Goal: Obtain resource: Download file/media

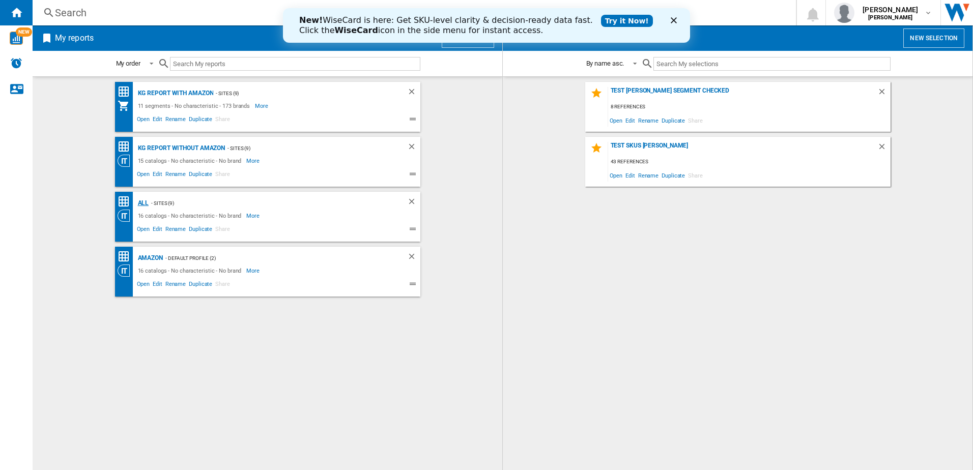
click at [140, 202] on div "ALL" at bounding box center [142, 203] width 14 height 13
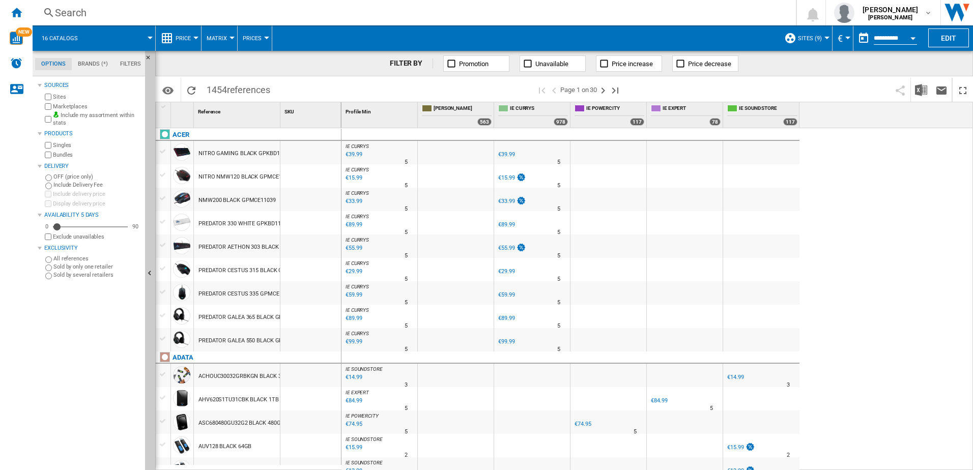
click at [806, 44] on button "sites (9)" at bounding box center [812, 37] width 29 height 25
click at [816, 35] on md-backdrop at bounding box center [486, 235] width 973 height 470
click at [91, 63] on md-tab-item "Brands (*)" at bounding box center [93, 64] width 42 height 12
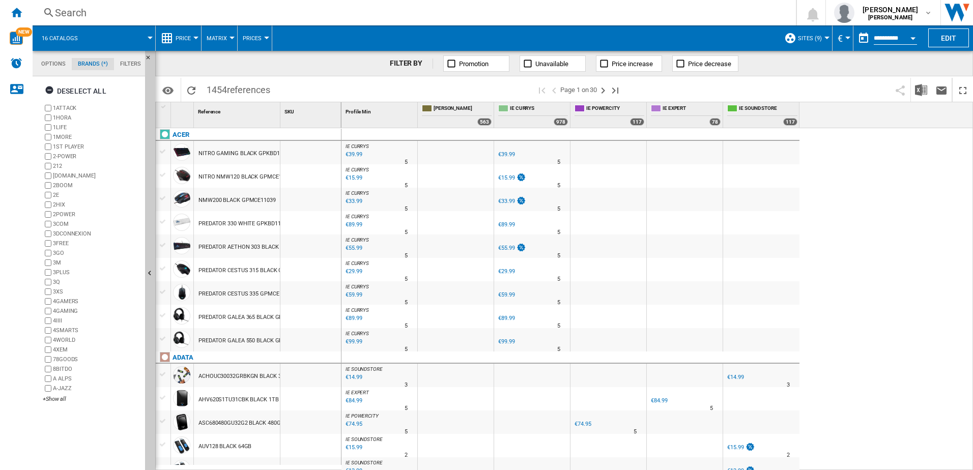
click at [128, 63] on md-tab-item "Filters" at bounding box center [130, 64] width 33 height 12
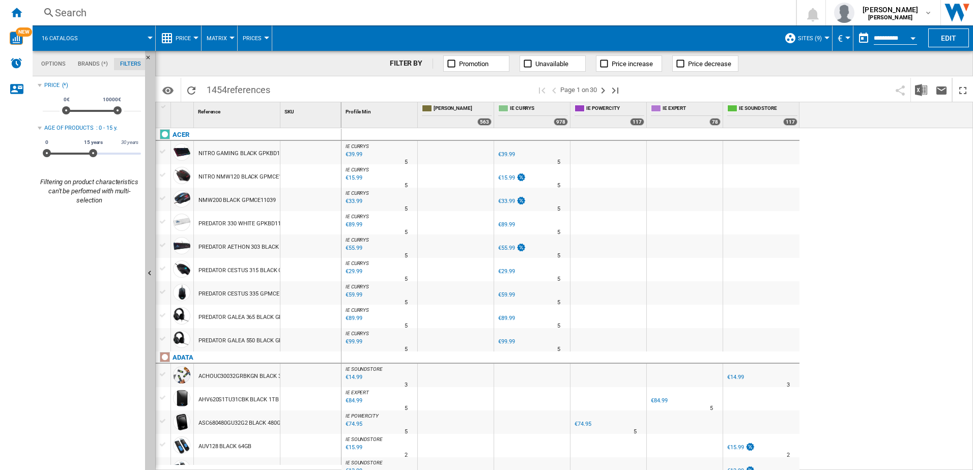
scroll to position [66, 0]
click at [48, 64] on md-tab-item "Options" at bounding box center [53, 64] width 37 height 12
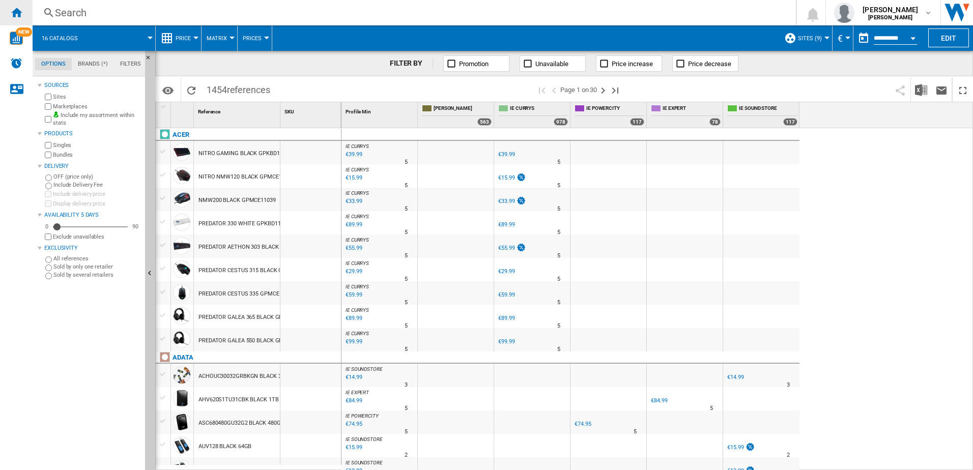
click at [15, 17] on ng-md-icon "Home" at bounding box center [16, 12] width 12 height 12
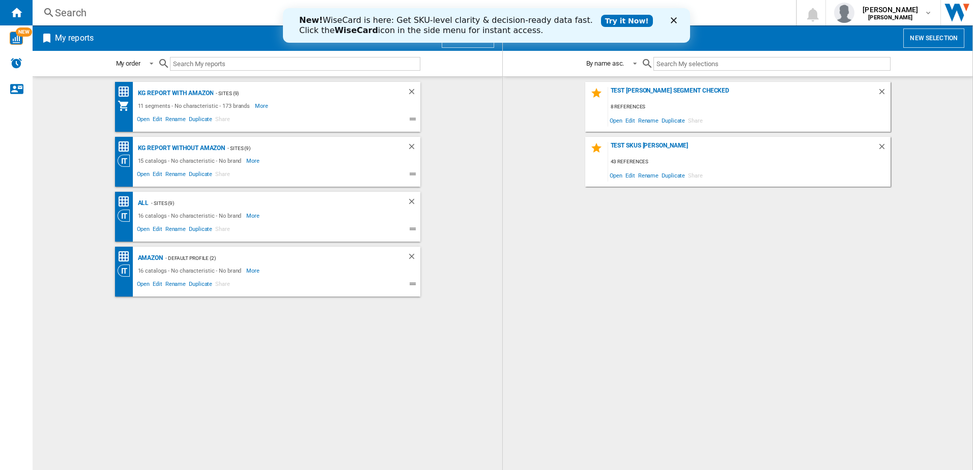
click at [410, 174] on ng-md-icon at bounding box center [414, 175] width 12 height 12
click at [414, 173] on ng-md-icon at bounding box center [414, 175] width 12 height 12
click at [158, 231] on span "Edit" at bounding box center [157, 230] width 13 height 12
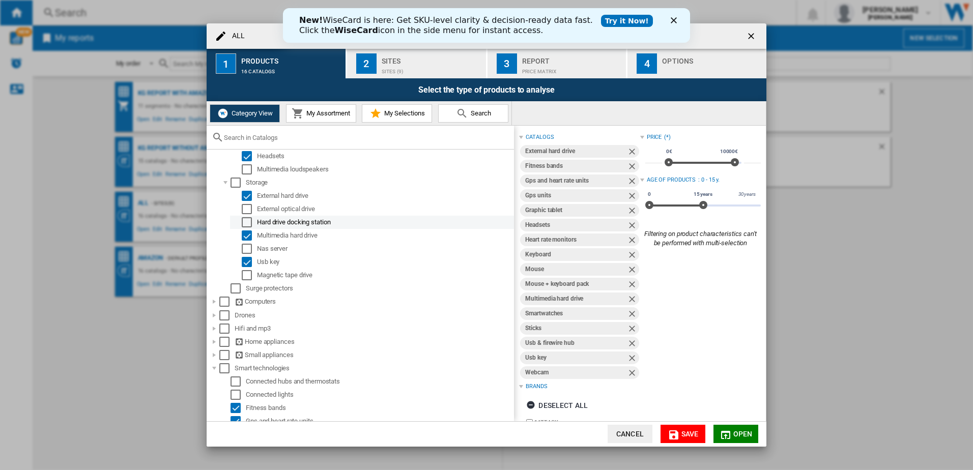
scroll to position [250, 0]
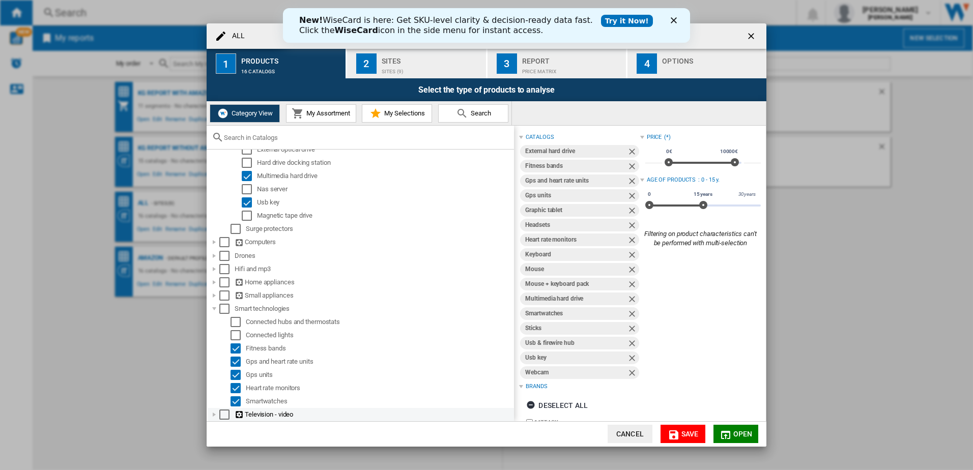
click at [214, 416] on div at bounding box center [214, 415] width 10 height 10
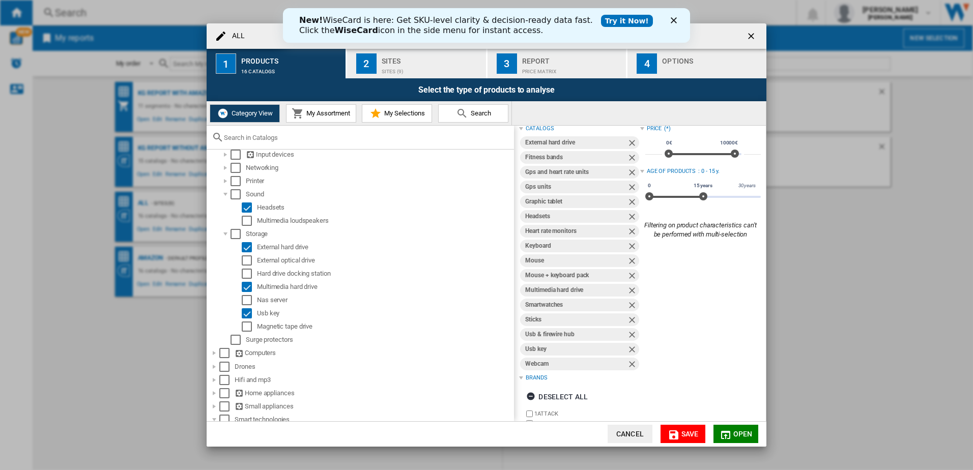
scroll to position [0, 0]
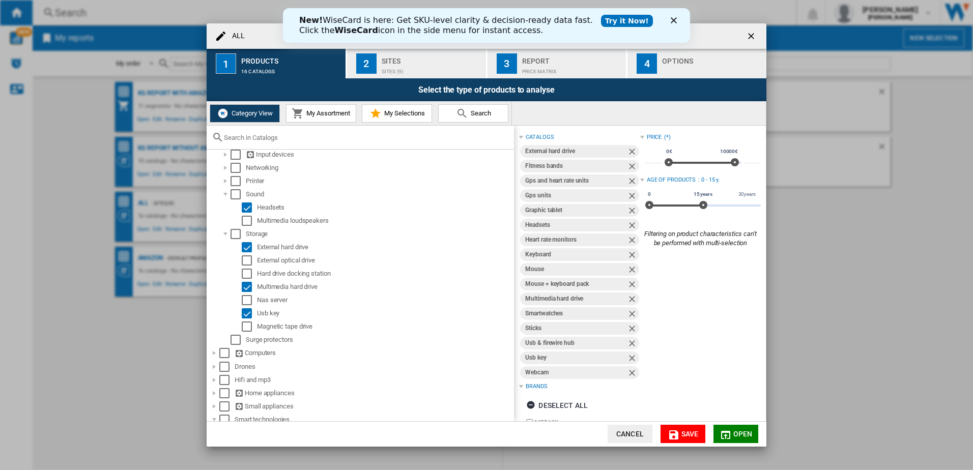
click at [676, 18] on polygon "Close" at bounding box center [674, 20] width 6 height 6
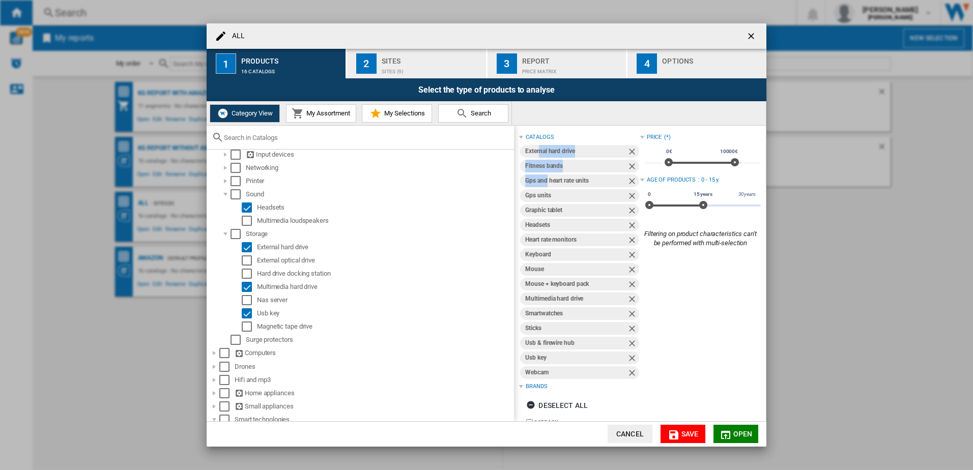
drag, startPoint x: 539, startPoint y: 152, endPoint x: 547, endPoint y: 177, distance: 26.2
click at [547, 177] on div "External hard drive Fitness bands Gps and heart rate units Gps units Graphic ta…" at bounding box center [579, 262] width 121 height 236
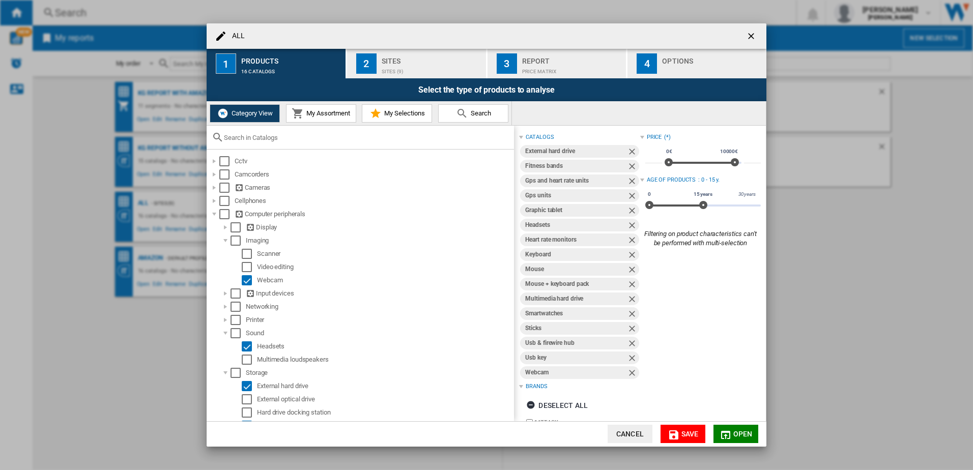
drag, startPoint x: 446, startPoint y: 36, endPoint x: 550, endPoint y: 41, distance: 103.4
click at [550, 41] on div "ALL" at bounding box center [487, 35] width 560 height 25
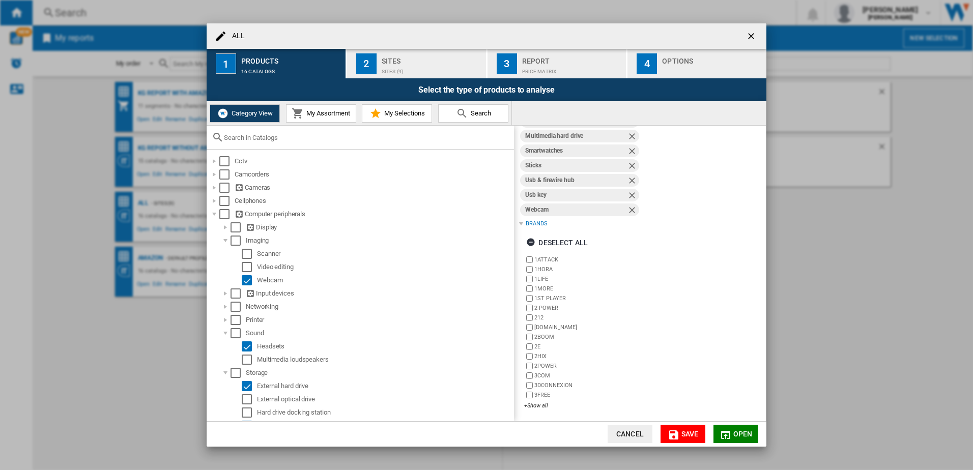
scroll to position [163, 0]
click at [534, 406] on div "+Show all" at bounding box center [582, 406] width 116 height 8
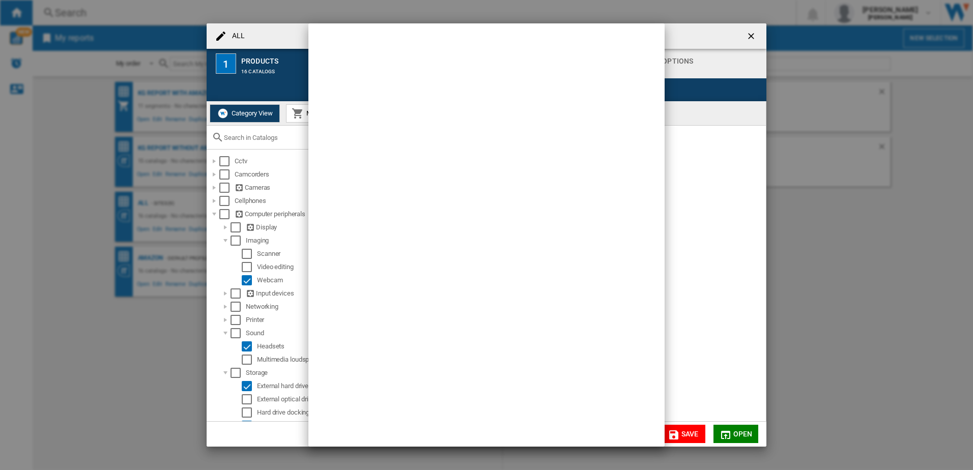
click at [665, 269] on div at bounding box center [486, 235] width 973 height 470
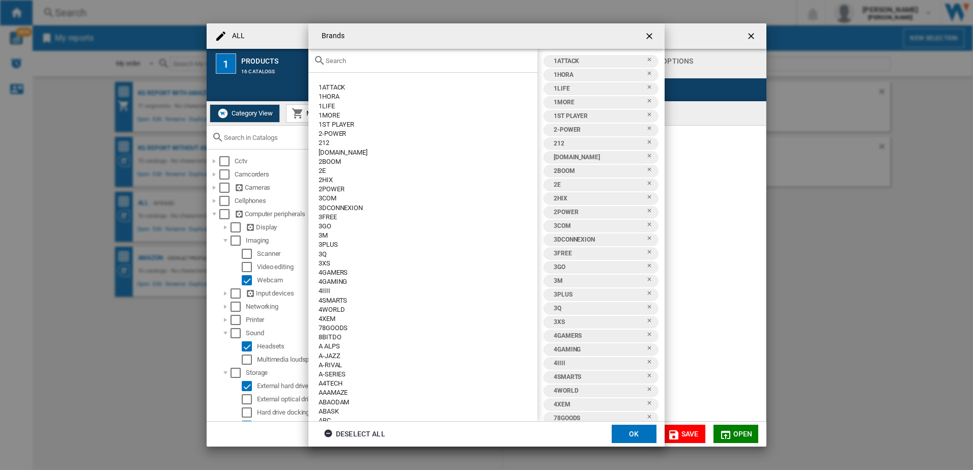
click at [645, 36] on ng-md-icon "getI18NText('BUTTONS.CLOSE_DIALOG')" at bounding box center [650, 37] width 12 height 12
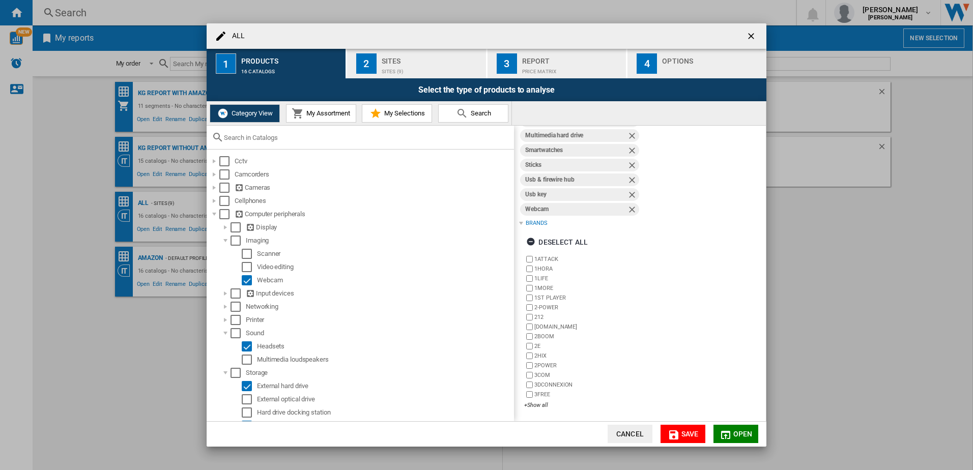
click at [740, 431] on span "Open" at bounding box center [742, 434] width 19 height 8
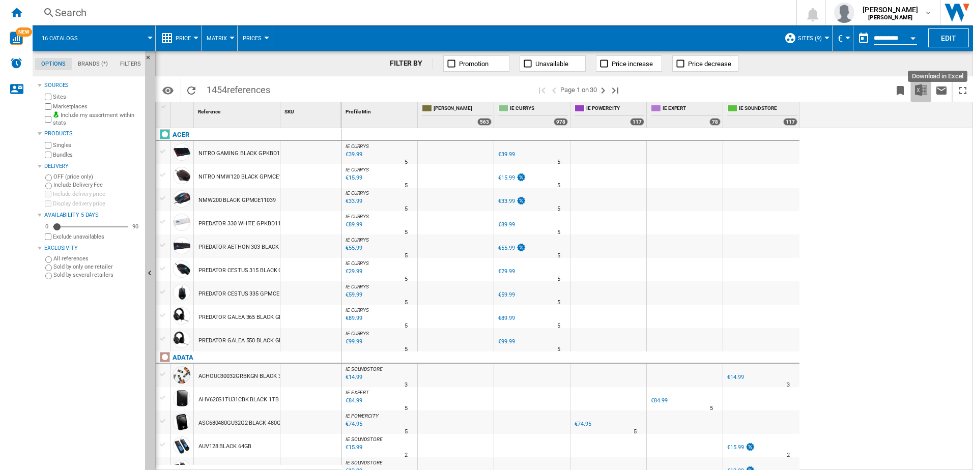
click at [922, 87] on img "Download in Excel" at bounding box center [921, 90] width 12 height 12
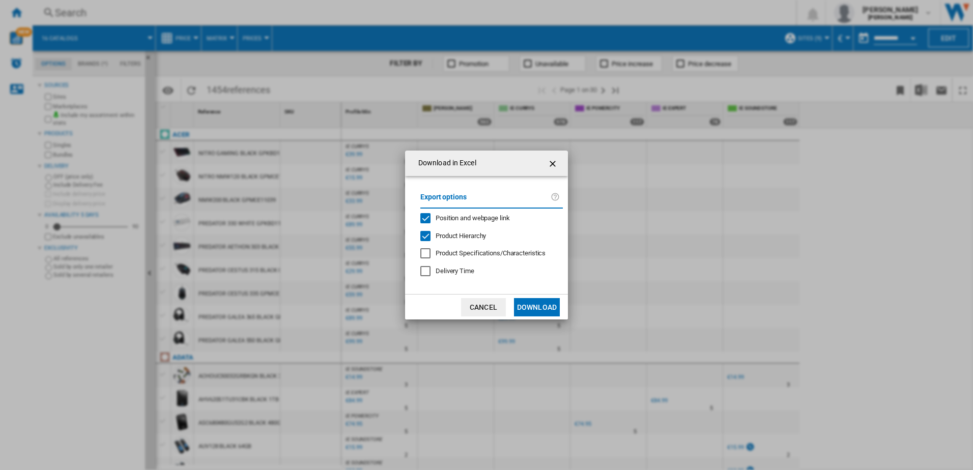
click at [556, 302] on button "Download" at bounding box center [537, 307] width 46 height 18
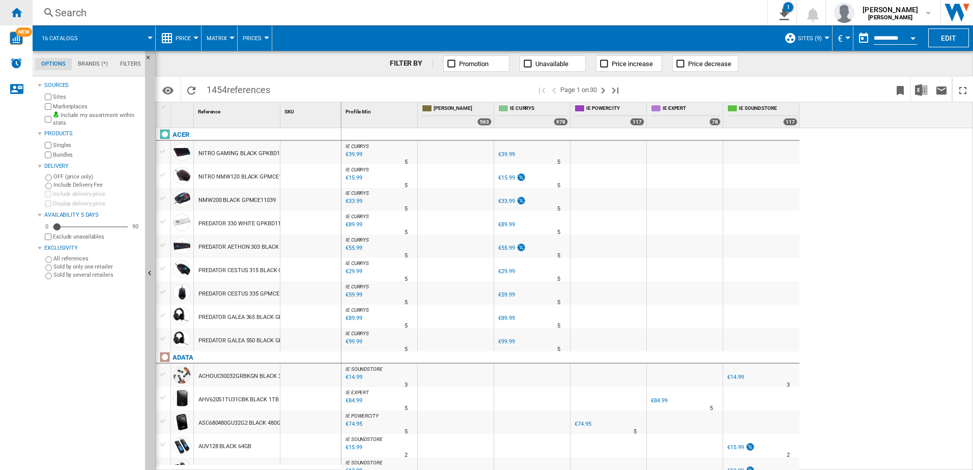
click at [3, 10] on div "Home" at bounding box center [16, 12] width 33 height 25
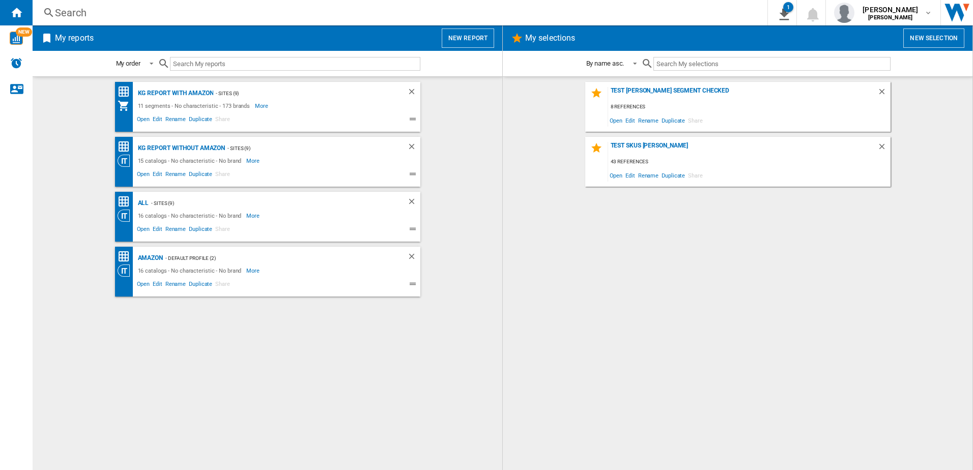
click at [471, 40] on button "New report" at bounding box center [468, 37] width 52 height 19
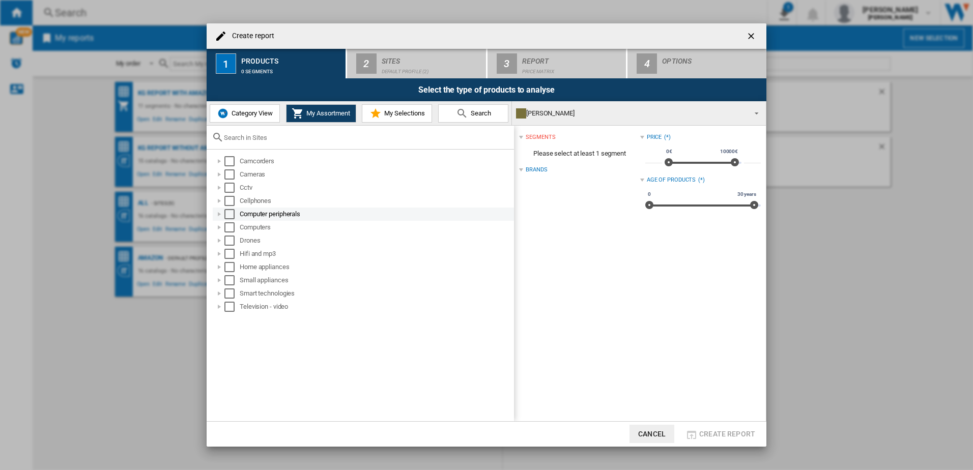
click at [219, 213] on div "Computer peripherals" at bounding box center [363, 214] width 301 height 13
click at [219, 213] on div "Create report ..." at bounding box center [219, 214] width 10 height 10
click at [230, 231] on div "Create report ..." at bounding box center [230, 227] width 10 height 10
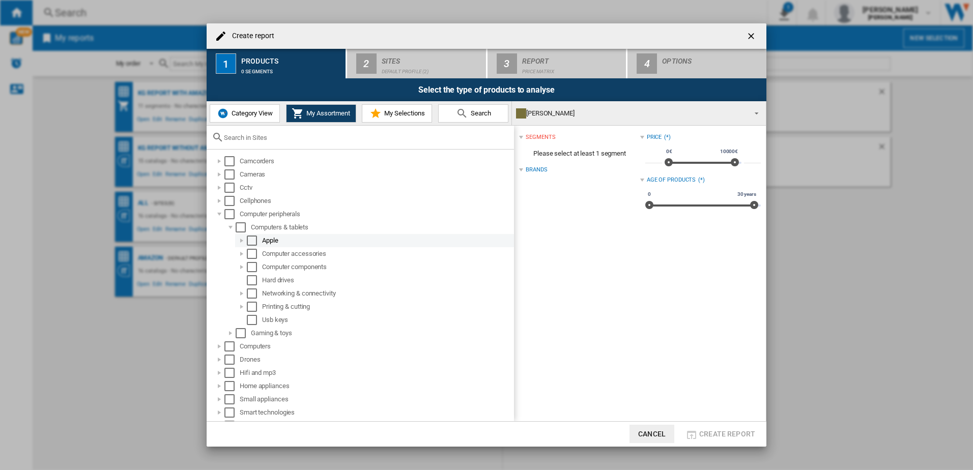
click at [237, 240] on div "Create report ..." at bounding box center [242, 241] width 10 height 10
click at [248, 241] on div "Select" at bounding box center [252, 241] width 10 height 10
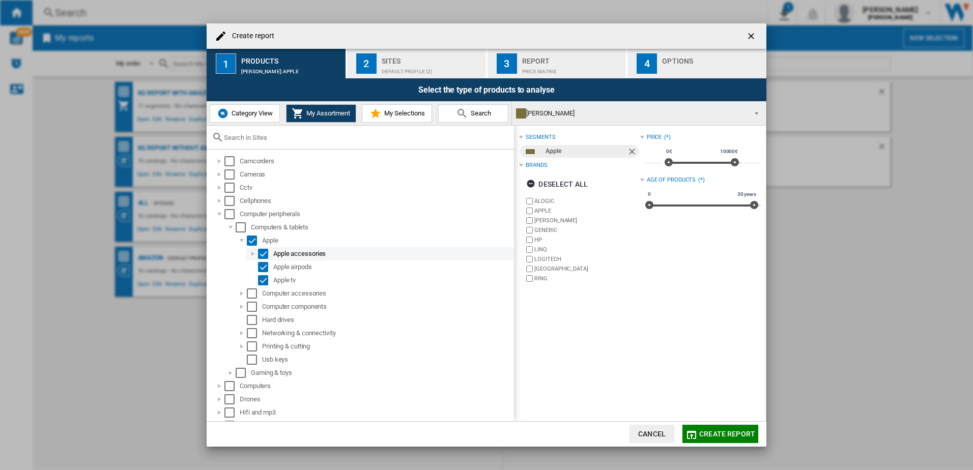
click at [251, 252] on div "Create report ..." at bounding box center [253, 254] width 10 height 10
click at [241, 295] on div "Create report ..." at bounding box center [242, 294] width 10 height 10
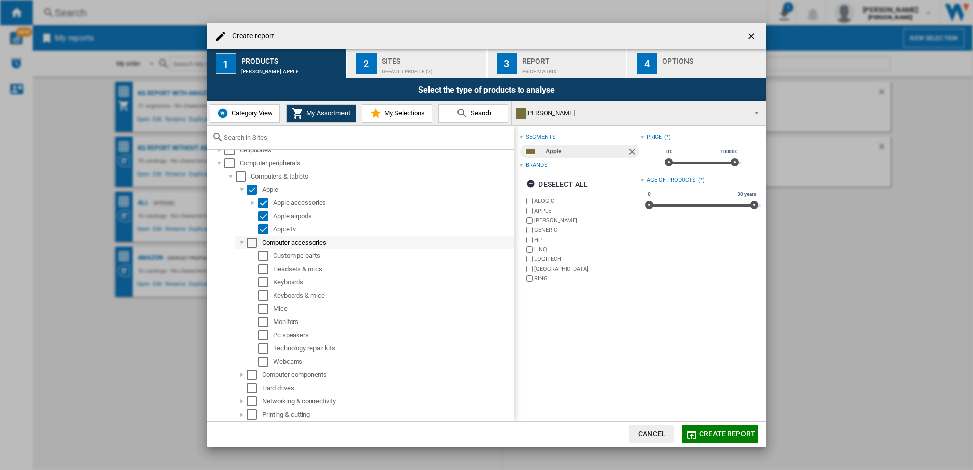
click at [246, 245] on div "Create report ..." at bounding box center [242, 243] width 10 height 10
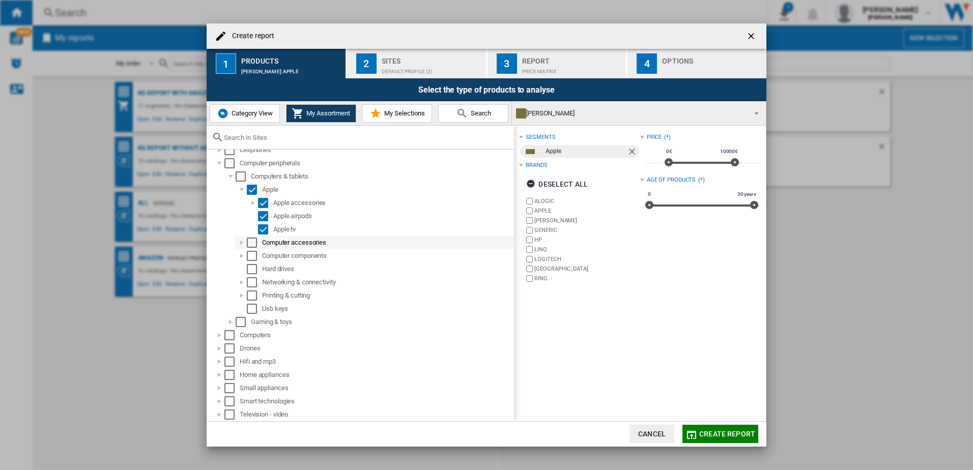
click at [237, 243] on div "Create report ..." at bounding box center [242, 243] width 10 height 10
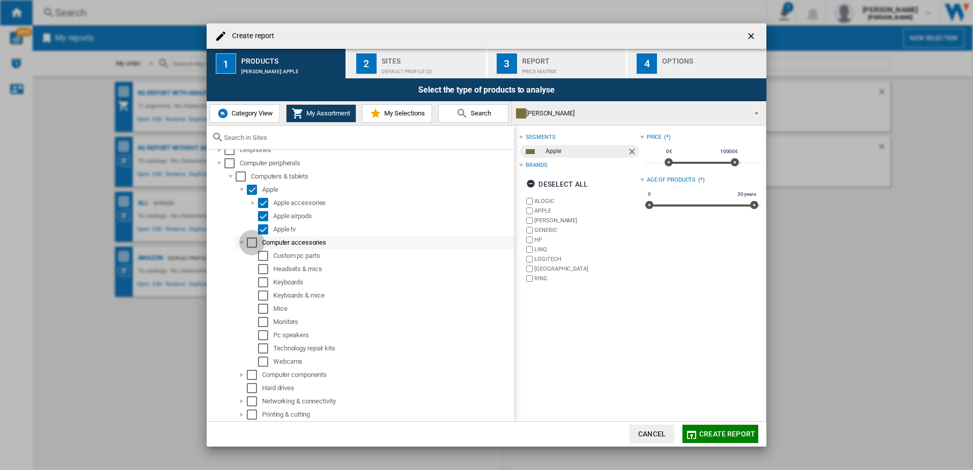
click at [252, 241] on div "Select" at bounding box center [252, 243] width 10 height 10
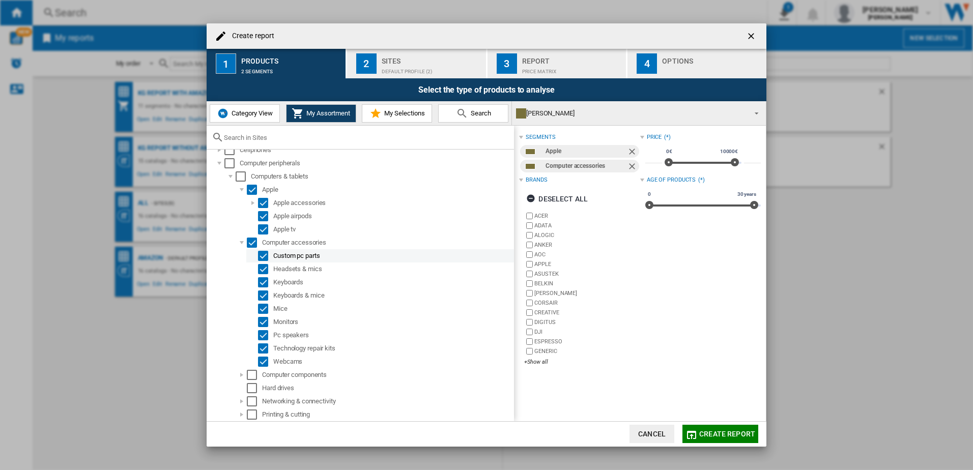
click at [270, 259] on md-checkbox "Select" at bounding box center [265, 256] width 15 height 10
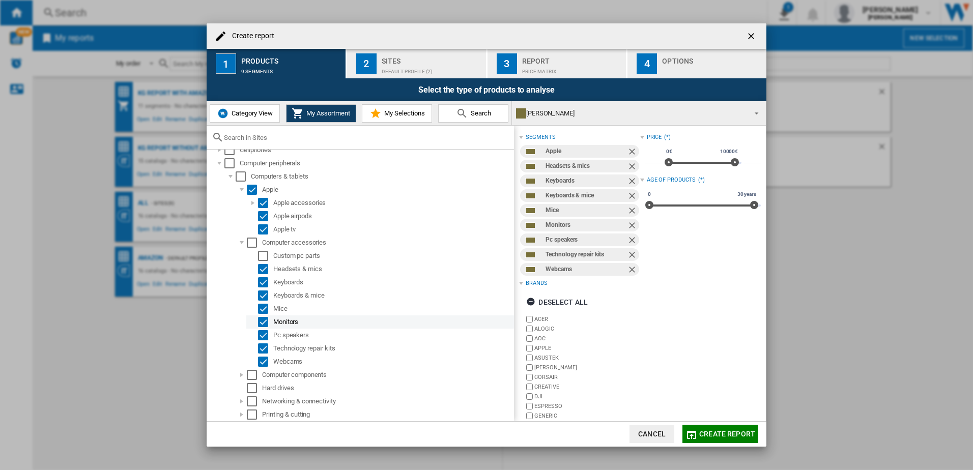
click at [263, 323] on div "Select" at bounding box center [263, 322] width 10 height 10
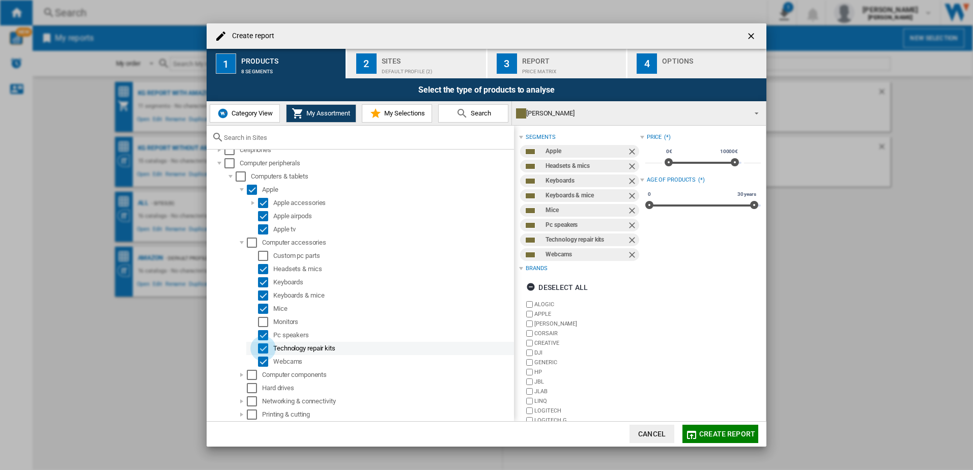
click at [268, 351] on div "Select" at bounding box center [263, 348] width 10 height 10
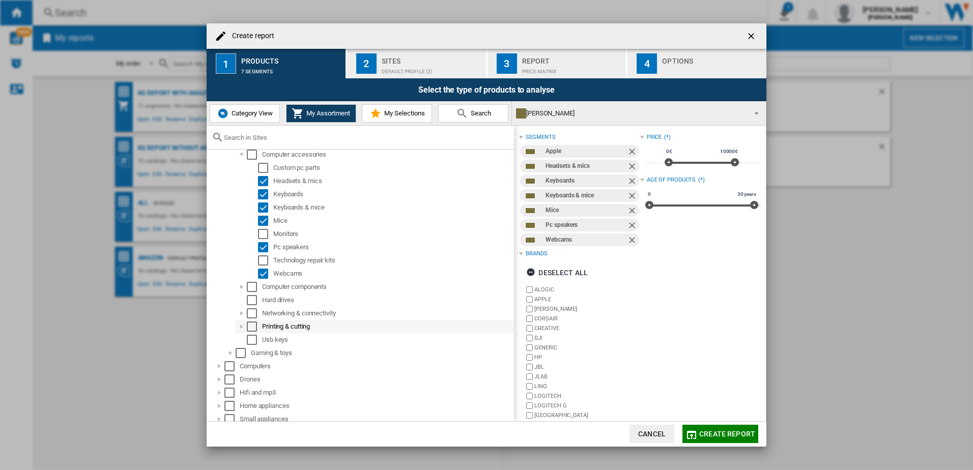
scroll to position [153, 0]
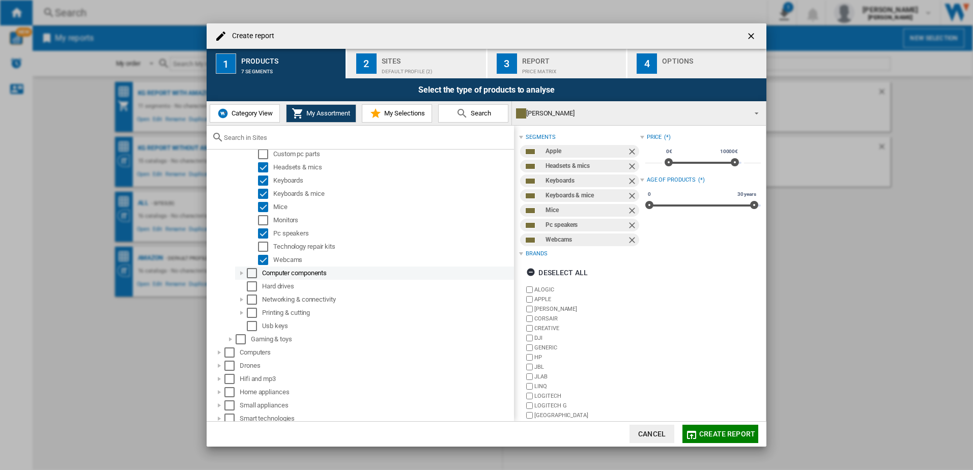
click at [241, 273] on div "Create report ..." at bounding box center [242, 273] width 10 height 10
click at [263, 286] on div "Select" at bounding box center [263, 286] width 10 height 10
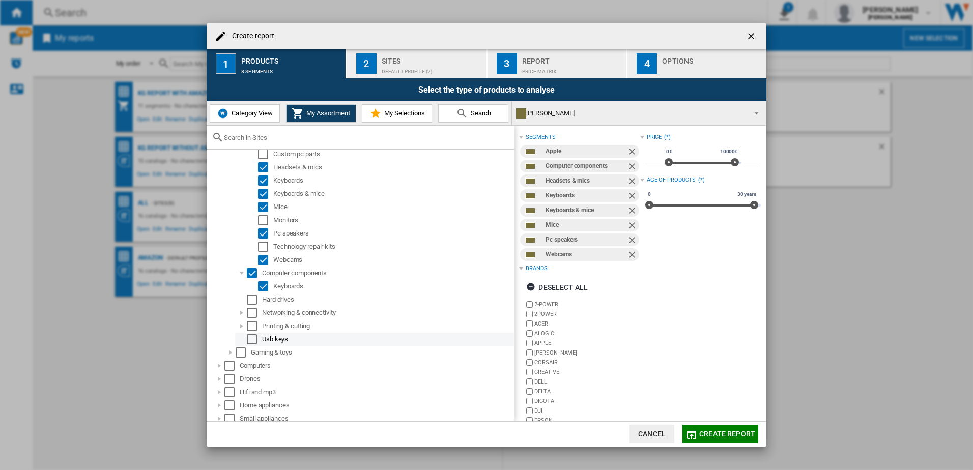
scroll to position [183, 0]
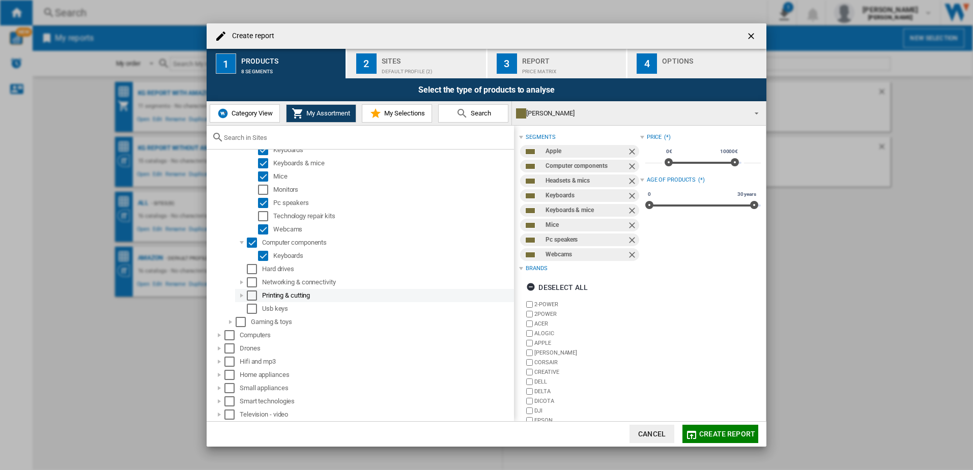
click at [242, 293] on div "Create report ..." at bounding box center [242, 296] width 10 height 10
click at [260, 311] on md-checkbox "Select" at bounding box center [254, 309] width 15 height 10
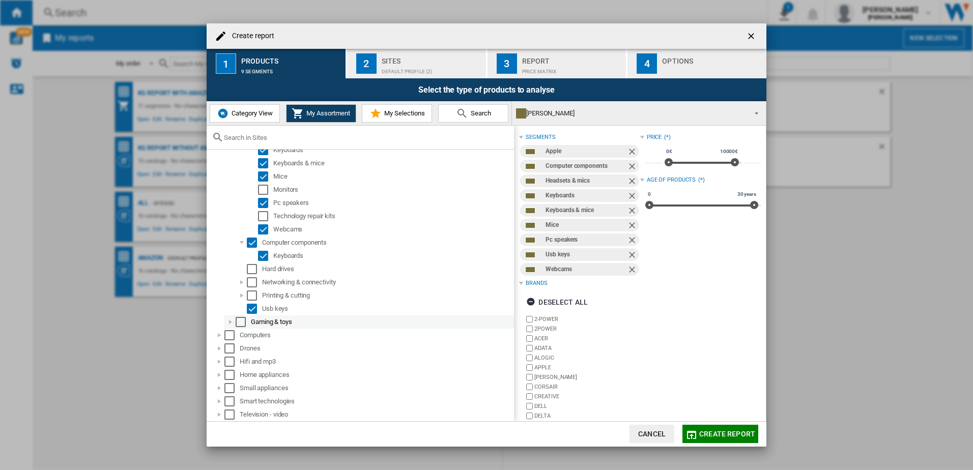
click at [227, 323] on div "Create report ..." at bounding box center [230, 322] width 10 height 10
click at [245, 340] on div "Create report ..." at bounding box center [242, 335] width 10 height 10
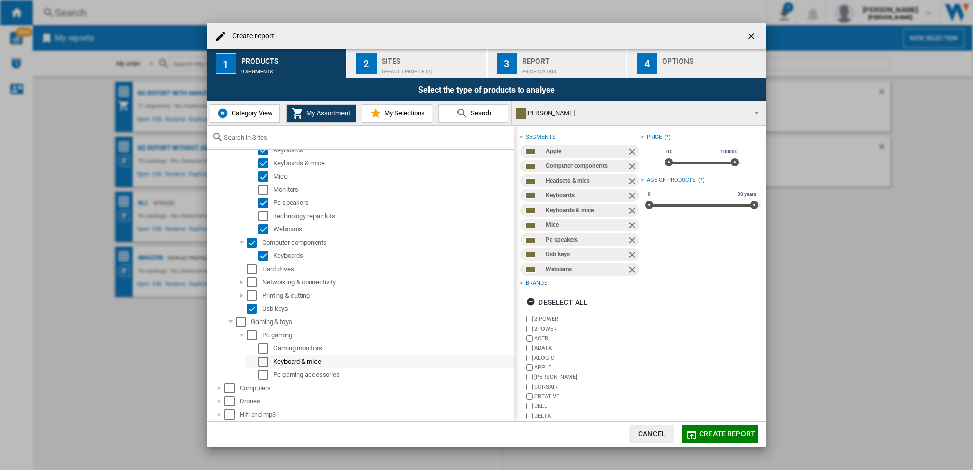
click at [263, 358] on div "Select" at bounding box center [263, 362] width 10 height 10
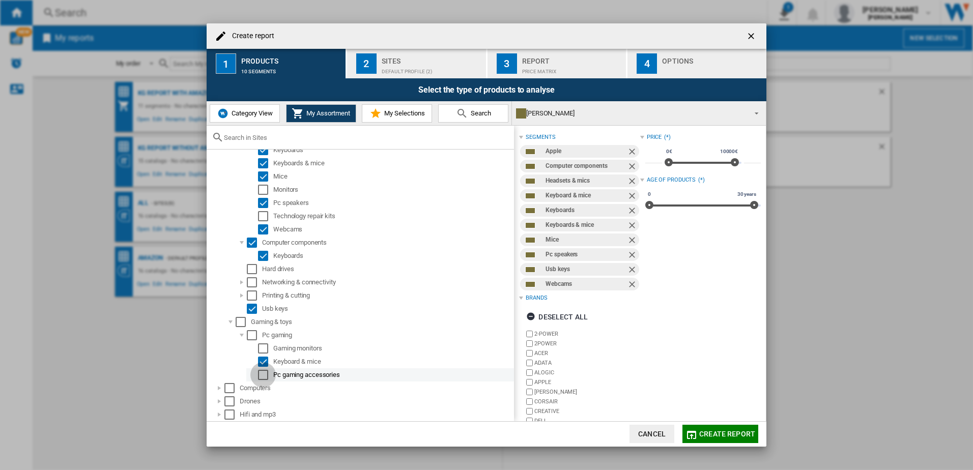
click at [264, 371] on div "Select" at bounding box center [263, 375] width 10 height 10
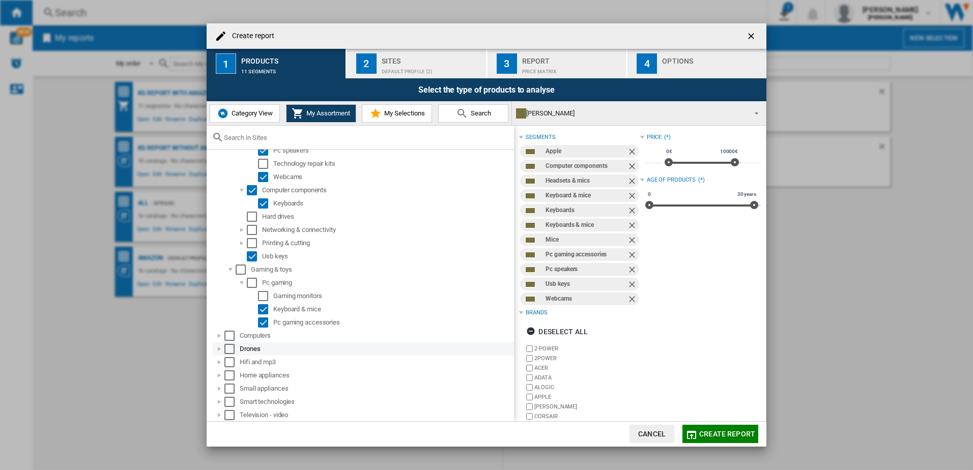
scroll to position [236, 0]
click at [220, 337] on div "Create report ..." at bounding box center [219, 335] width 10 height 10
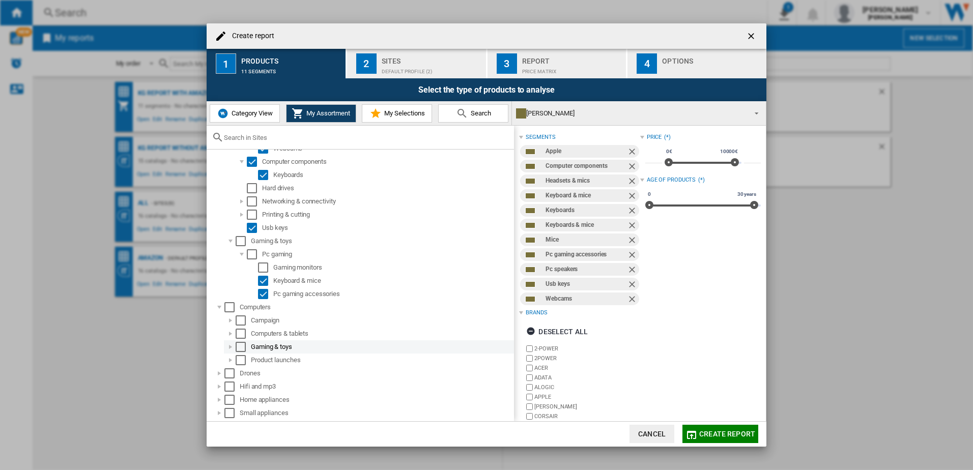
scroll to position [289, 0]
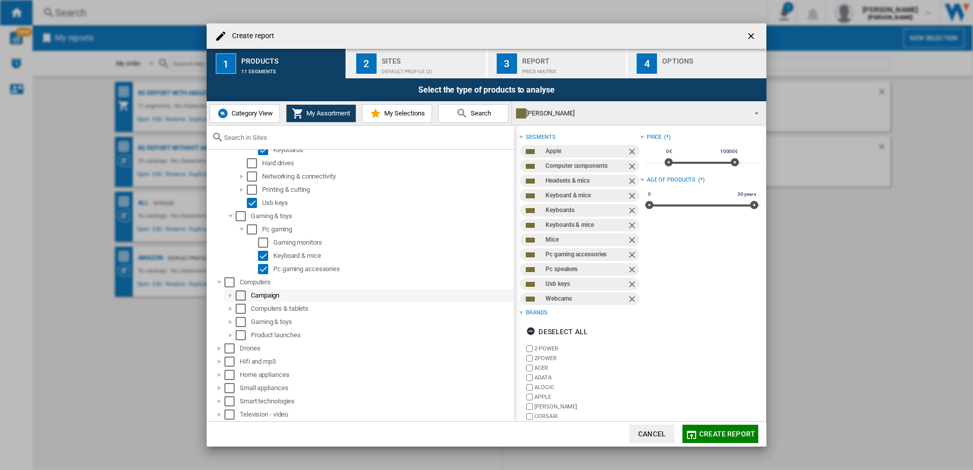
click at [231, 296] on div "Create report ..." at bounding box center [230, 296] width 10 height 10
click at [231, 308] on div "Create report ..." at bounding box center [230, 309] width 10 height 10
click at [231, 309] on div "Create report ..." at bounding box center [230, 309] width 10 height 10
click at [230, 324] on div "Create report ..." at bounding box center [230, 322] width 10 height 10
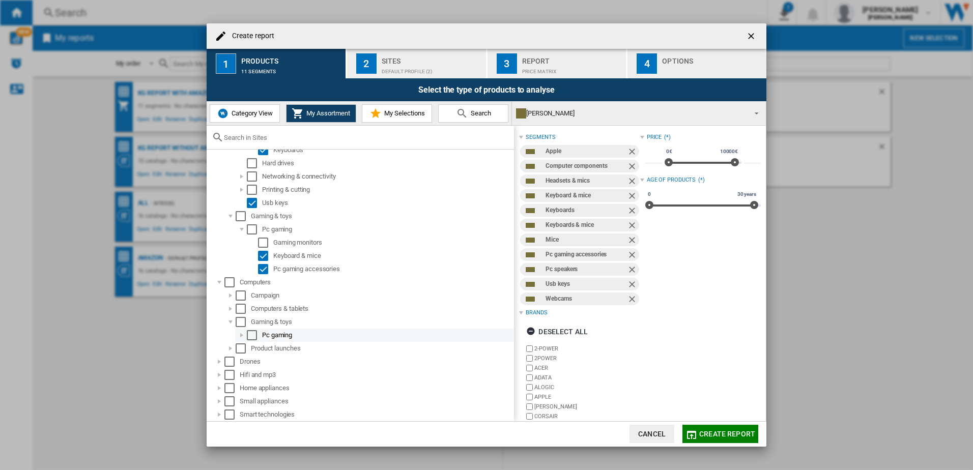
click at [244, 337] on div "Create report ..." at bounding box center [242, 335] width 10 height 10
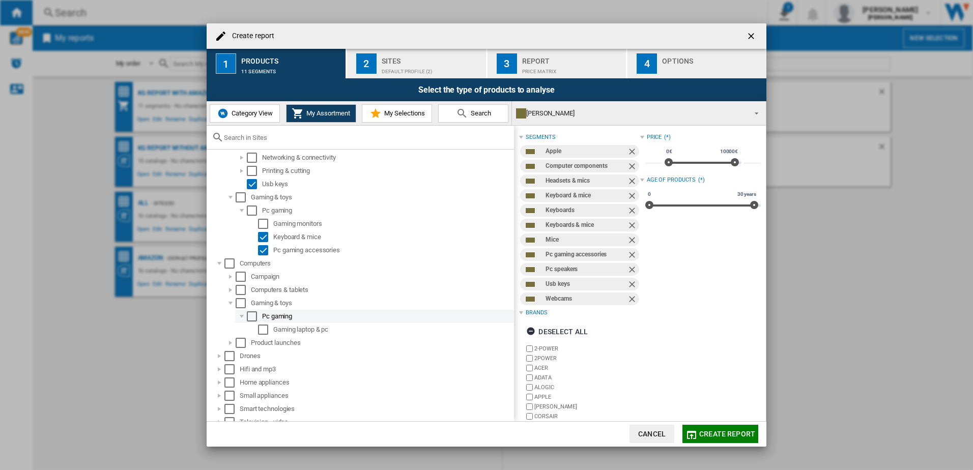
scroll to position [316, 0]
click at [229, 333] on div "Create report ..." at bounding box center [230, 335] width 10 height 10
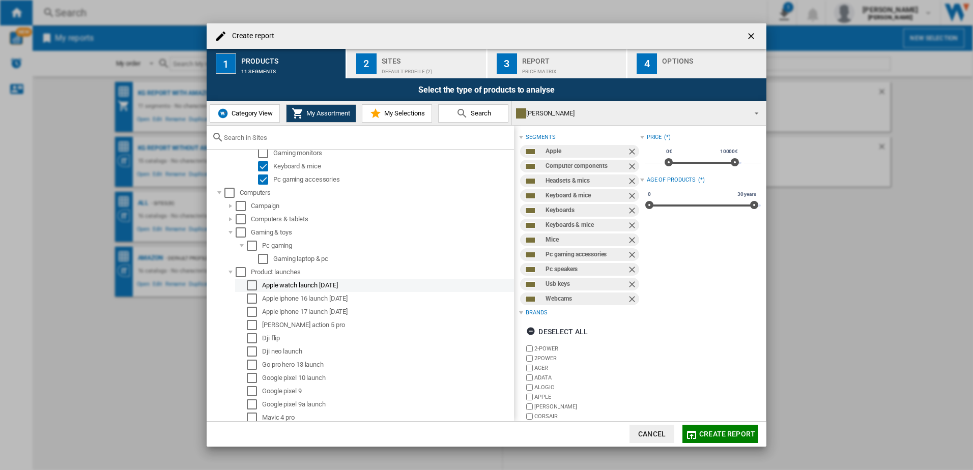
scroll to position [417, 0]
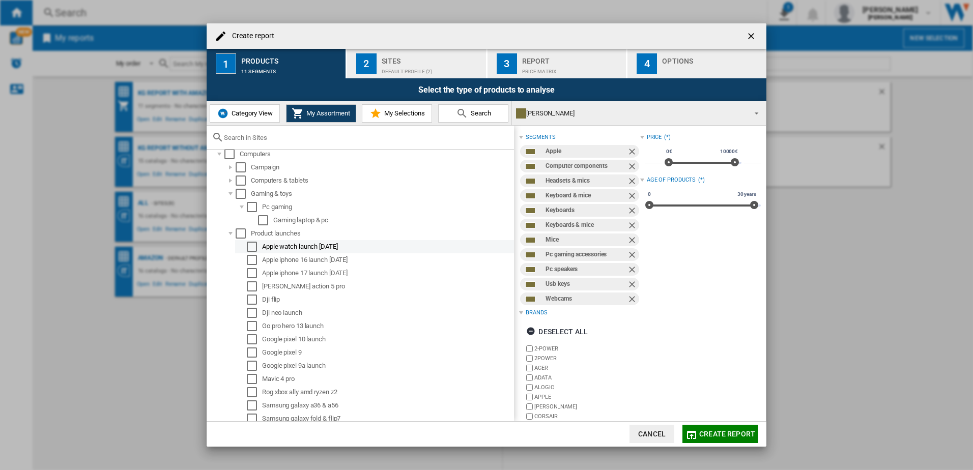
click at [321, 248] on div "Apple watch launch [DATE]" at bounding box center [387, 247] width 250 height 10
click at [256, 249] on div "Select" at bounding box center [252, 247] width 10 height 10
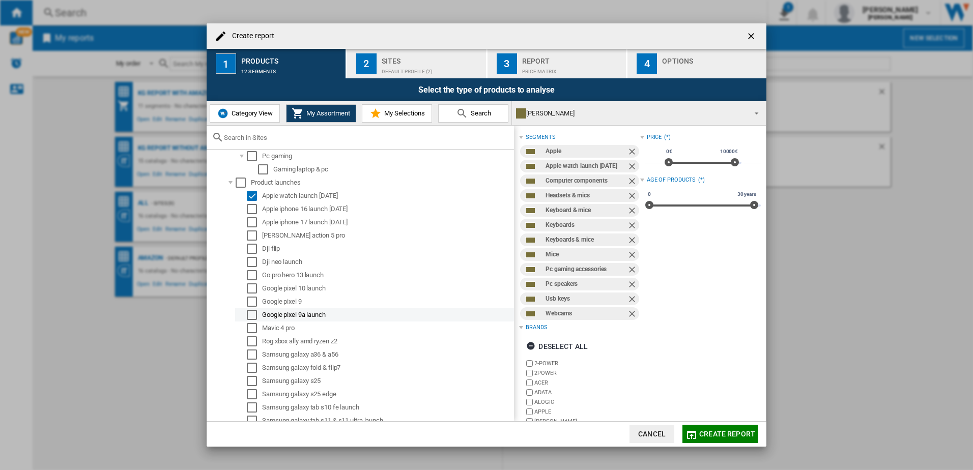
scroll to position [519, 0]
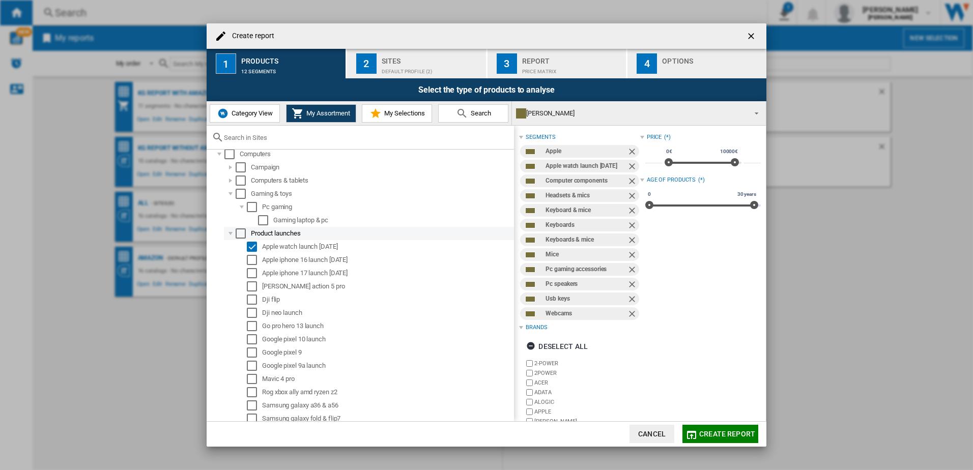
click at [228, 233] on div "Create report ..." at bounding box center [230, 233] width 10 height 10
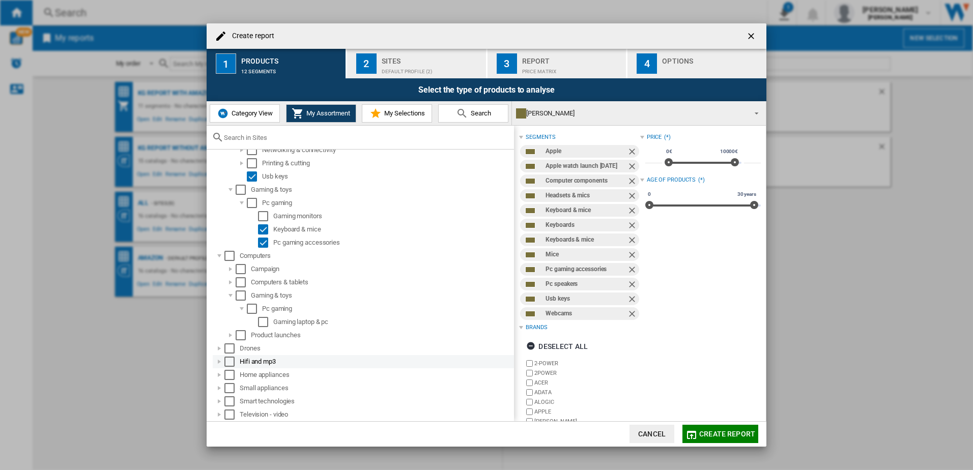
click at [218, 364] on div "Create report ..." at bounding box center [219, 362] width 10 height 10
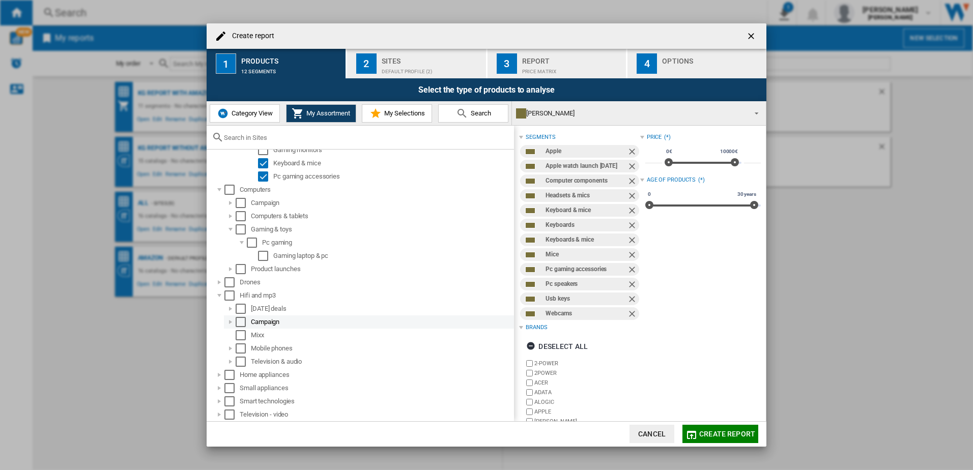
click at [228, 319] on div "Create report ..." at bounding box center [230, 322] width 10 height 10
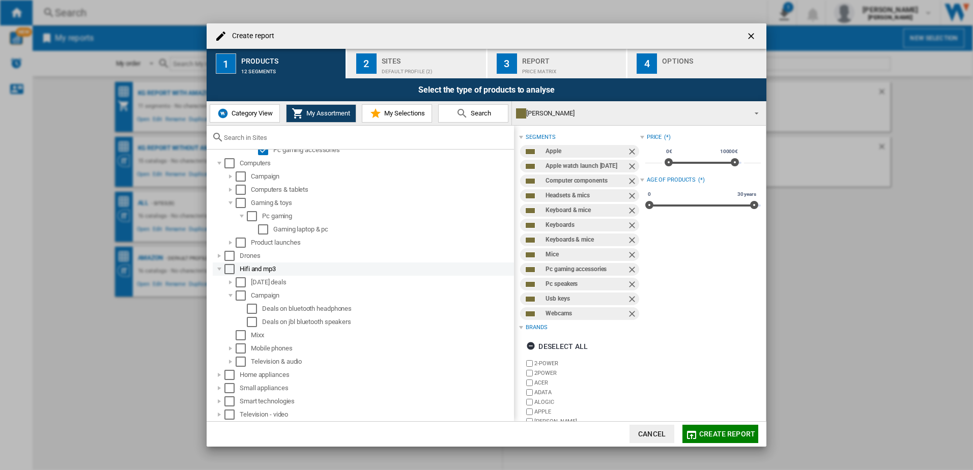
click at [219, 274] on div "Create report ..." at bounding box center [219, 269] width 10 height 10
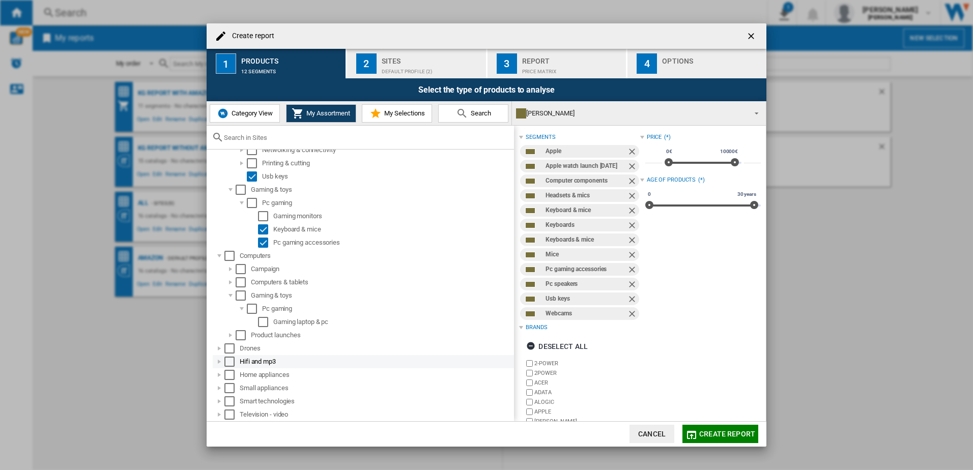
click at [218, 358] on div "Create report ..." at bounding box center [219, 362] width 10 height 10
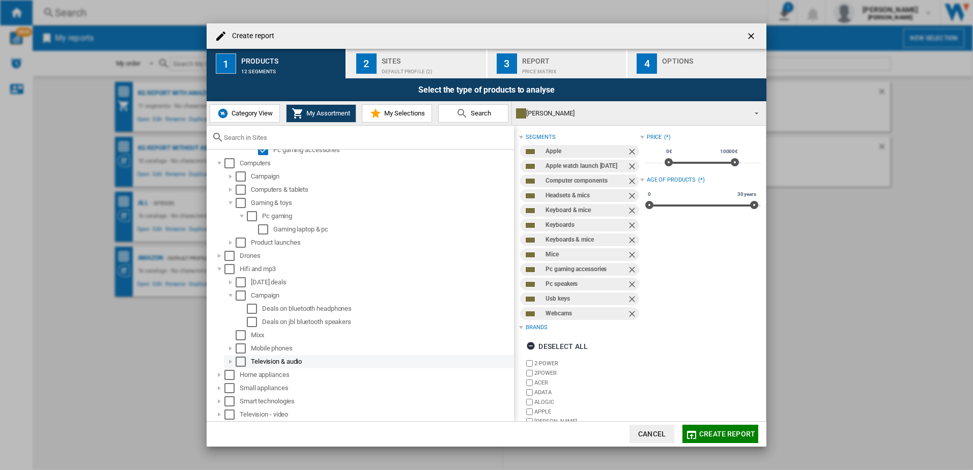
click at [226, 360] on div "Create report ..." at bounding box center [230, 362] width 10 height 10
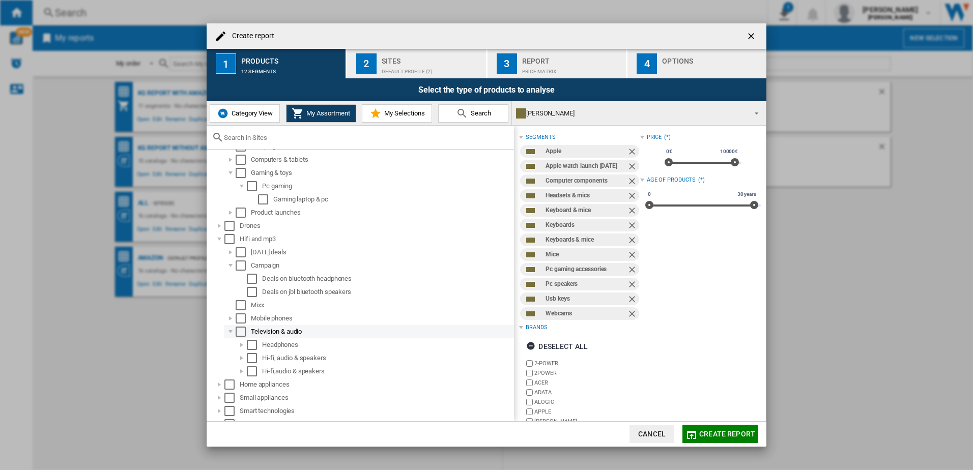
scroll to position [448, 0]
click at [242, 335] on div "Create report ..." at bounding box center [242, 335] width 10 height 10
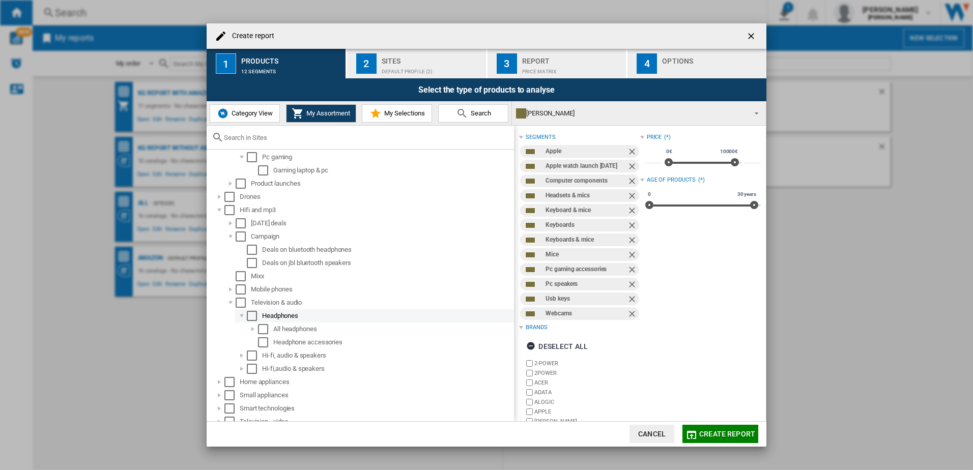
scroll to position [474, 0]
click at [215, 379] on div "Create report ..." at bounding box center [219, 375] width 10 height 10
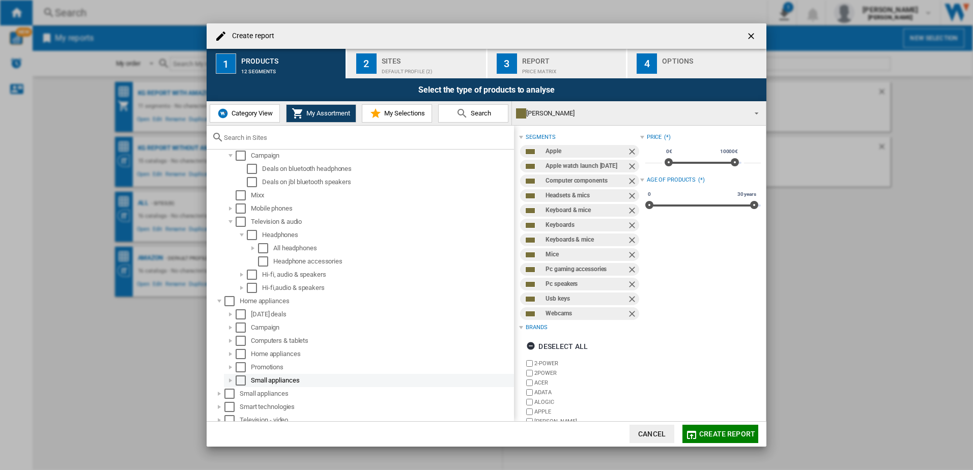
scroll to position [554, 0]
click at [230, 337] on div "Create report ..." at bounding box center [230, 335] width 10 height 10
click at [239, 350] on div "Create report ..." at bounding box center [242, 348] width 10 height 10
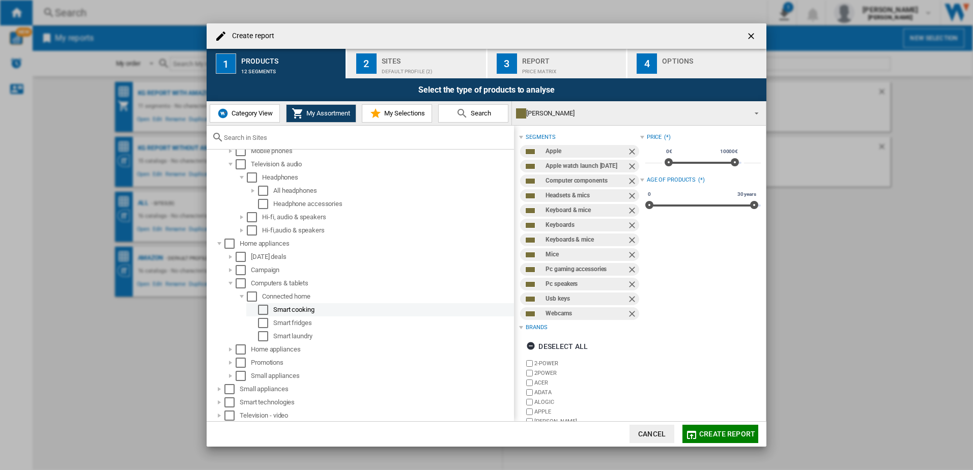
scroll to position [607, 0]
click at [214, 388] on div "Create report ..." at bounding box center [219, 388] width 10 height 10
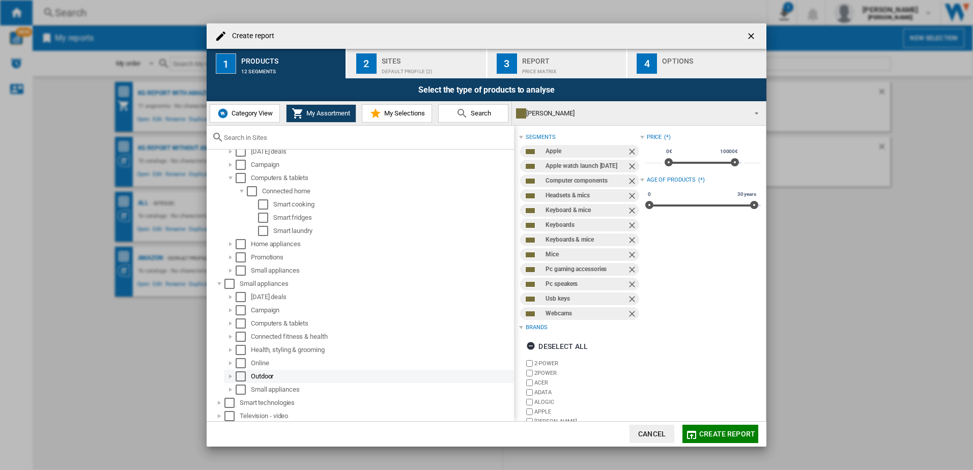
scroll to position [712, 0]
click at [232, 327] on div "Create report ..." at bounding box center [230, 322] width 10 height 10
click at [230, 348] on div "Create report ..." at bounding box center [230, 348] width 10 height 10
click at [243, 351] on div "Select" at bounding box center [241, 348] width 10 height 10
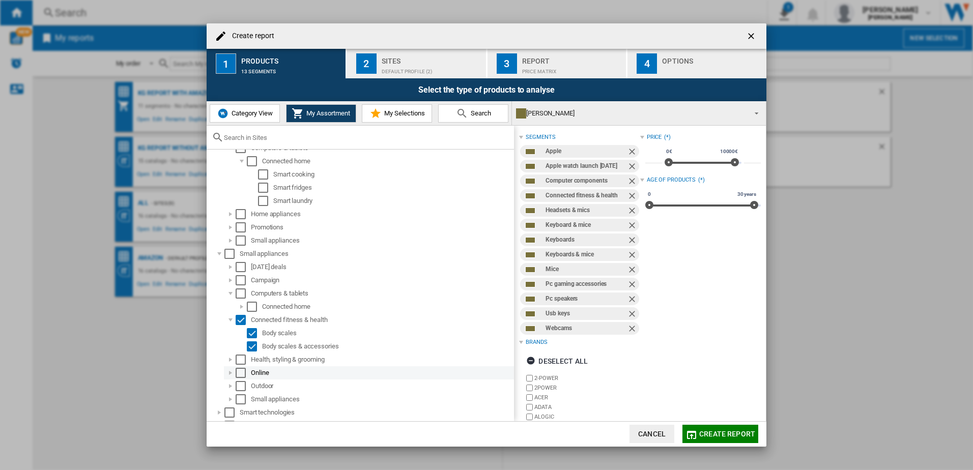
scroll to position [752, 0]
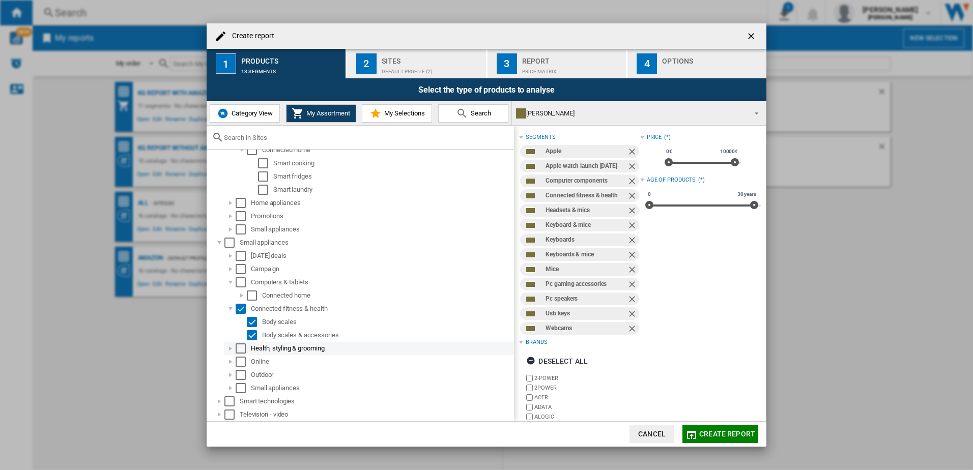
click at [230, 348] on div "Create report ..." at bounding box center [230, 348] width 10 height 10
click at [240, 362] on div "Create report ..." at bounding box center [242, 362] width 10 height 10
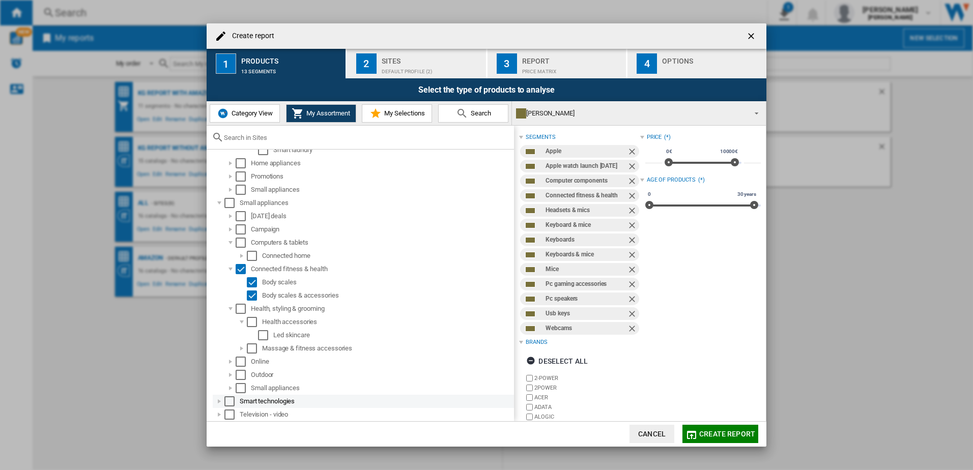
click at [219, 400] on div "Create report ..." at bounding box center [219, 401] width 10 height 10
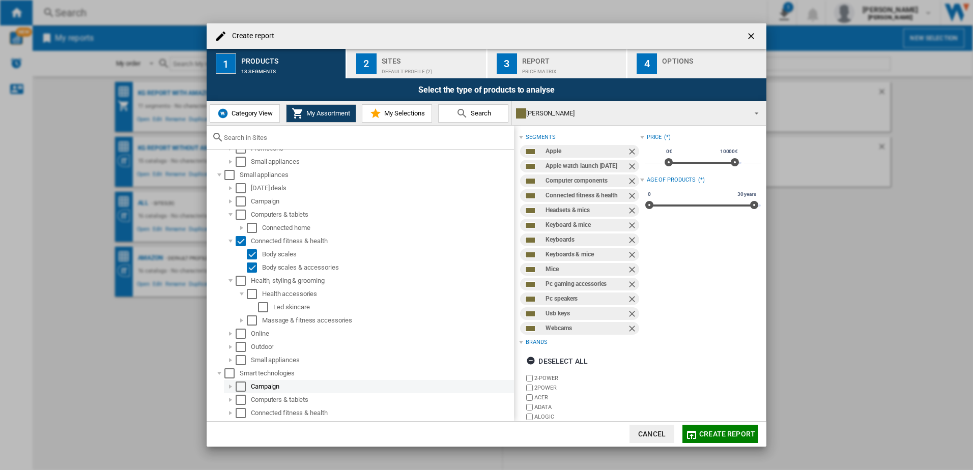
scroll to position [845, 0]
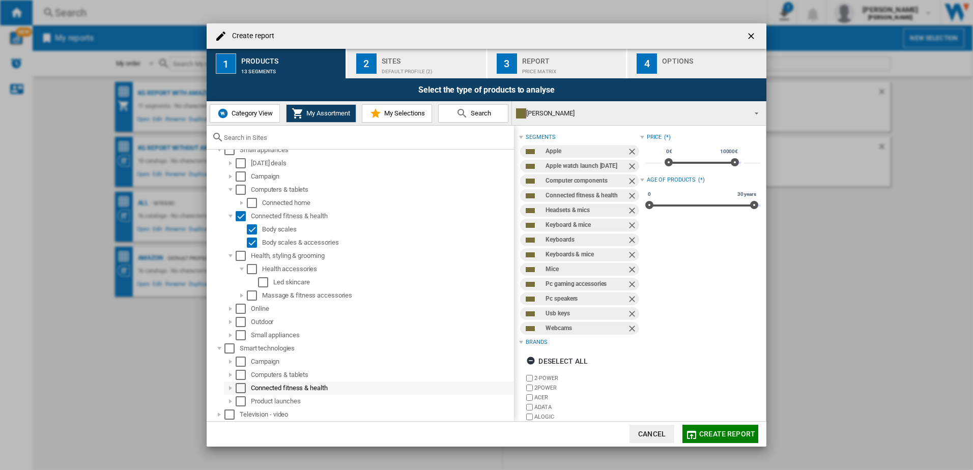
click at [225, 389] on div "Create report ..." at bounding box center [230, 388] width 10 height 10
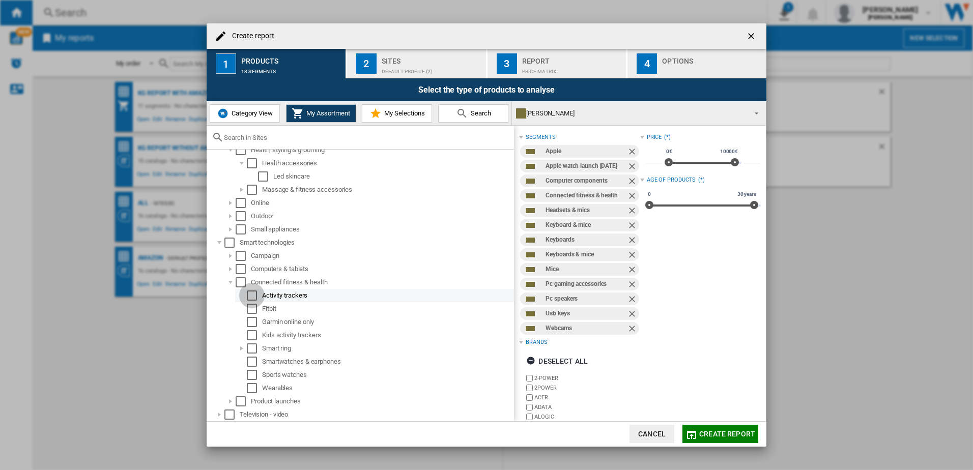
click at [253, 297] on div "Select" at bounding box center [252, 296] width 10 height 10
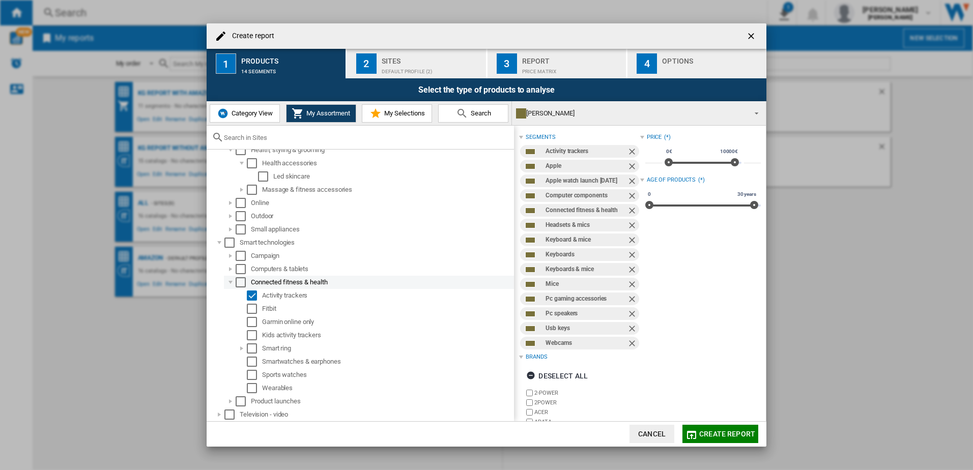
click at [242, 288] on div "Select" at bounding box center [241, 282] width 10 height 10
click at [231, 266] on div "Create report ..." at bounding box center [230, 269] width 10 height 10
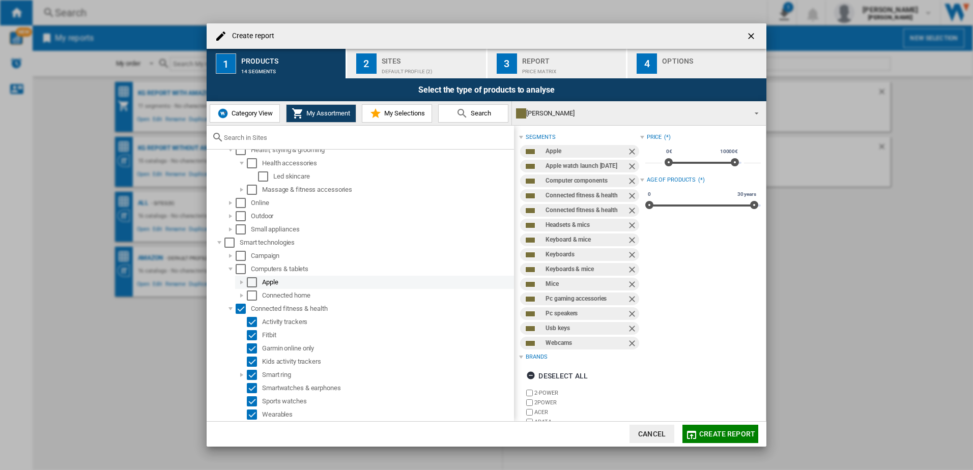
click at [242, 282] on div "Create report ..." at bounding box center [242, 282] width 10 height 10
click at [252, 282] on div "Select" at bounding box center [252, 282] width 10 height 10
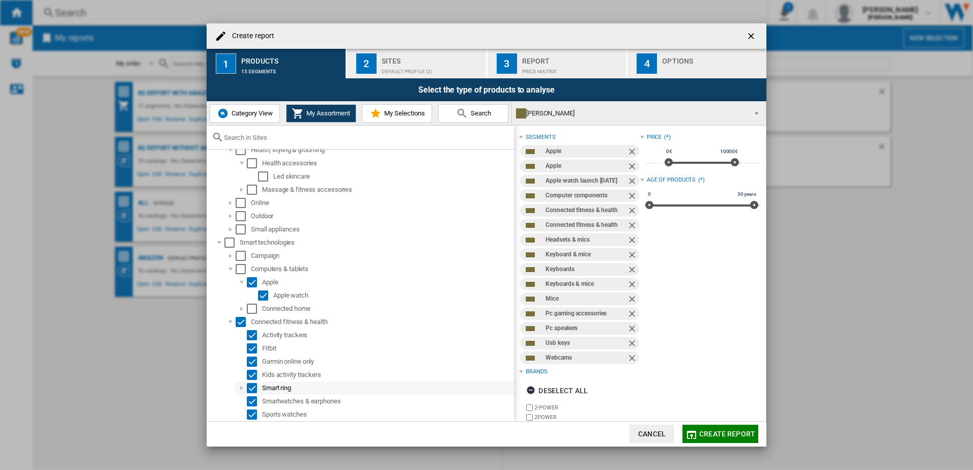
scroll to position [990, 0]
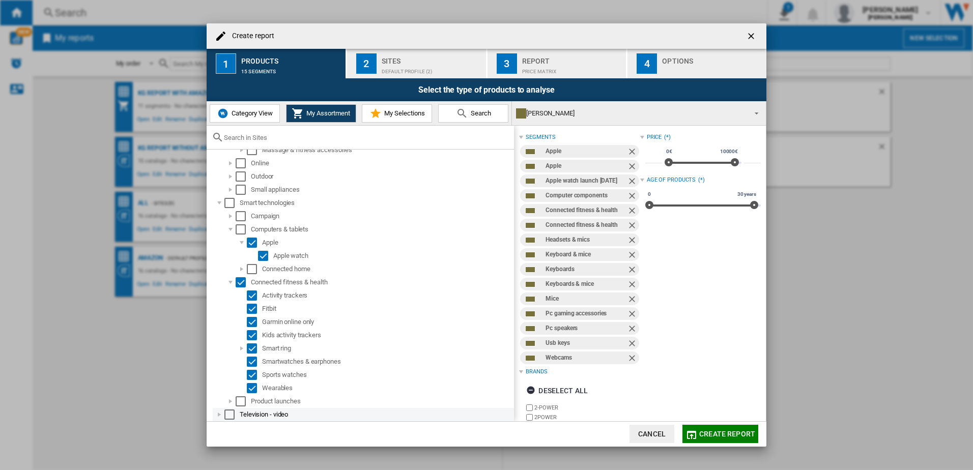
click at [220, 412] on div "Create report ..." at bounding box center [219, 415] width 10 height 10
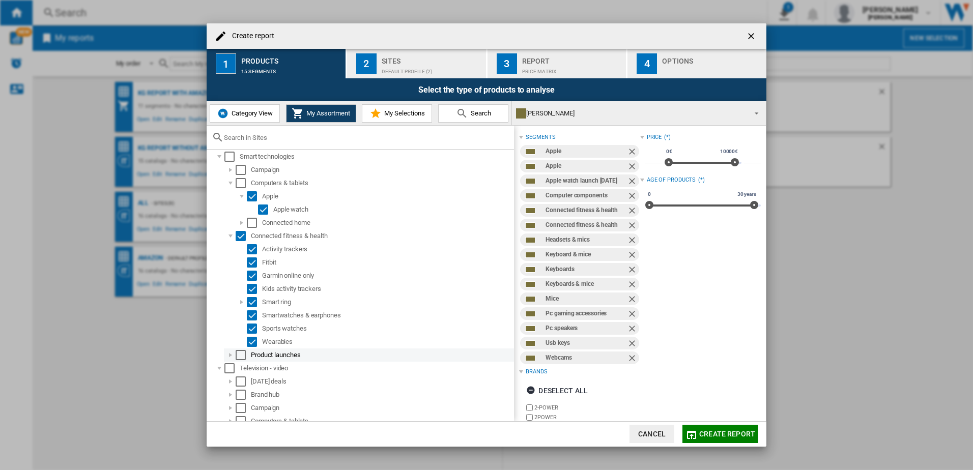
scroll to position [1056, 0]
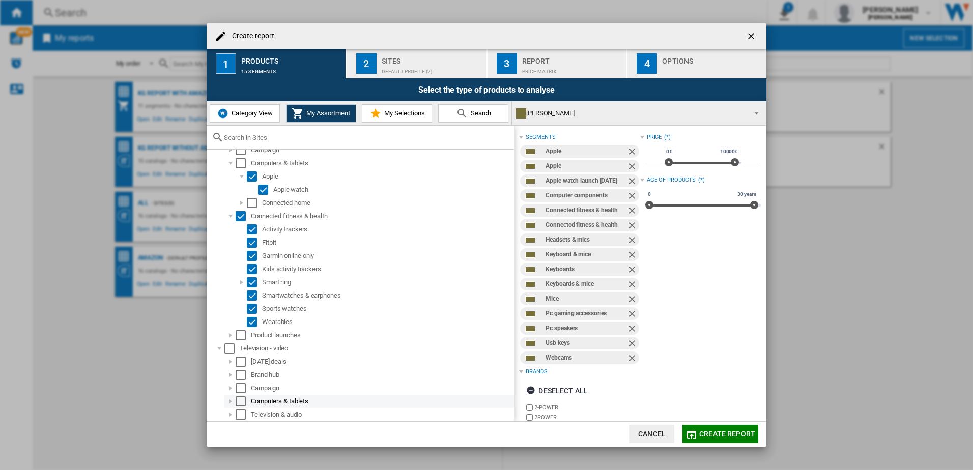
click at [234, 405] on div "Create report ..." at bounding box center [230, 401] width 10 height 10
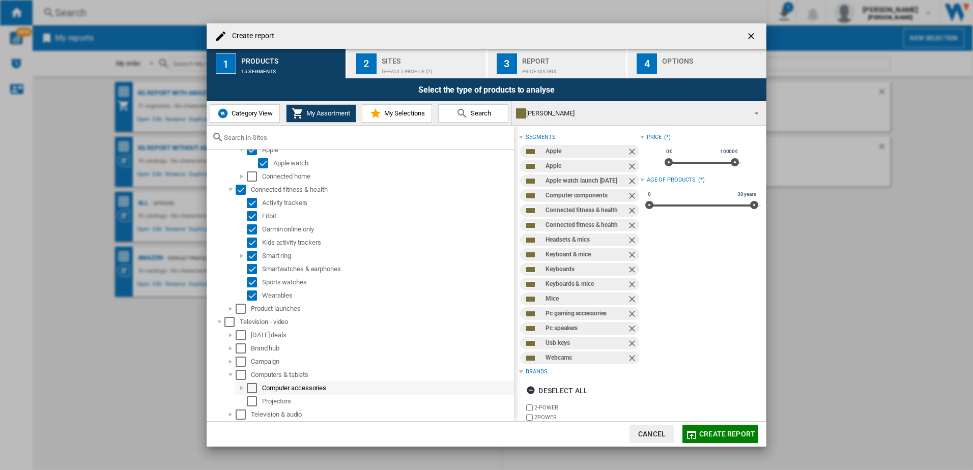
click at [238, 392] on div "Computer accessories" at bounding box center [374, 388] width 279 height 13
click at [246, 389] on div "Create report ..." at bounding box center [242, 388] width 10 height 10
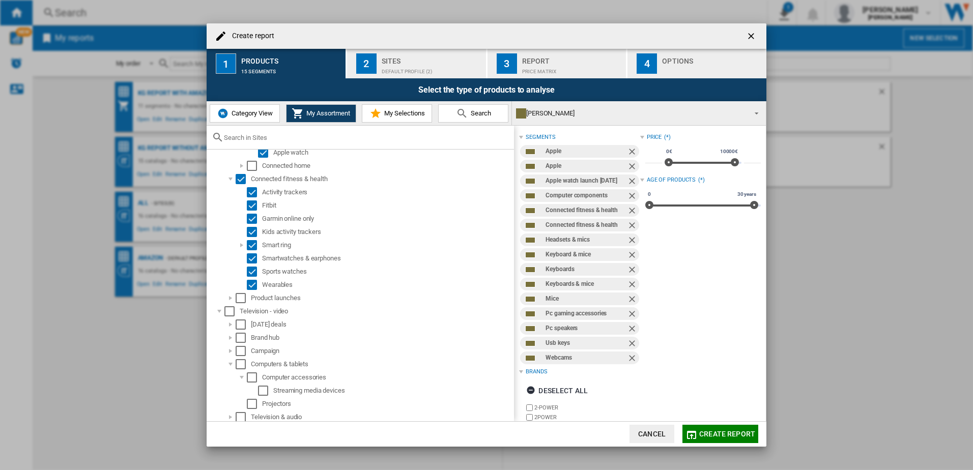
scroll to position [1096, 0]
click at [274, 386] on div "Streaming media devices" at bounding box center [392, 388] width 239 height 10
click at [265, 386] on div "Select" at bounding box center [263, 388] width 10 height 10
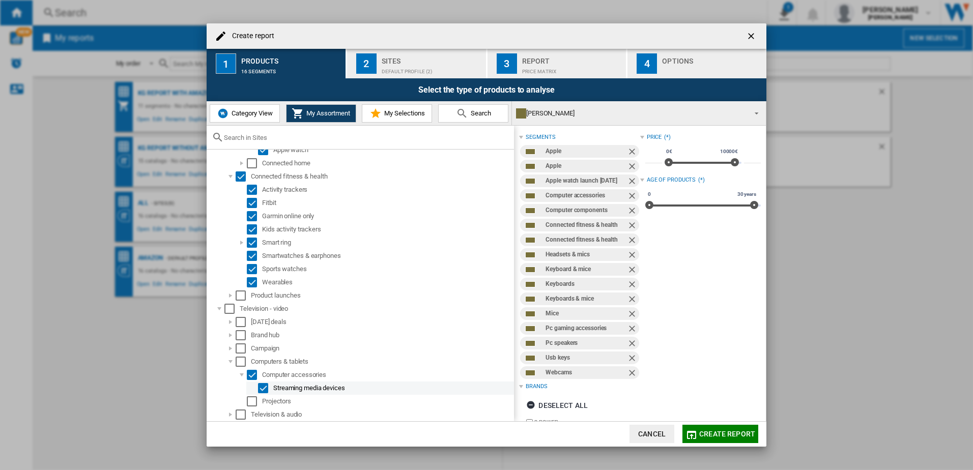
click at [265, 386] on div "Select" at bounding box center [263, 388] width 10 height 10
click at [710, 439] on button "Create report" at bounding box center [720, 434] width 76 height 18
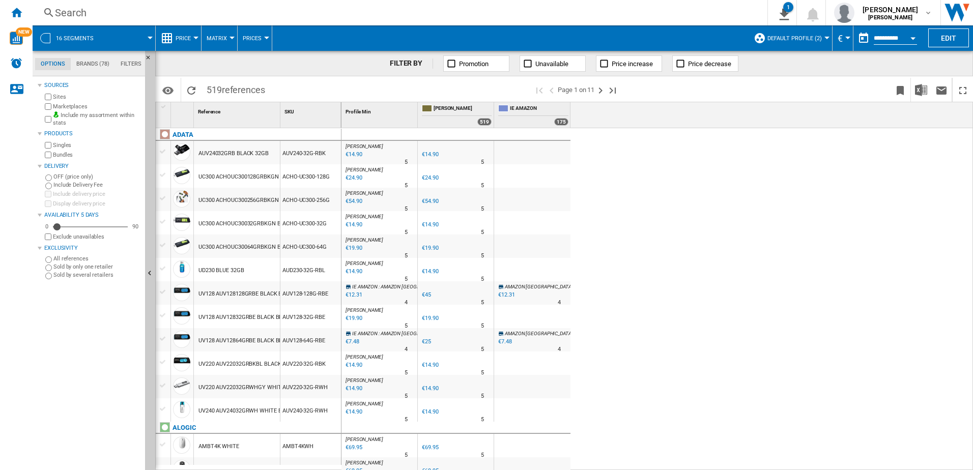
click at [771, 44] on button "Default profile (2)" at bounding box center [797, 37] width 60 height 25
click at [787, 94] on md-radio-button "sites (9)" at bounding box center [806, 95] width 90 height 10
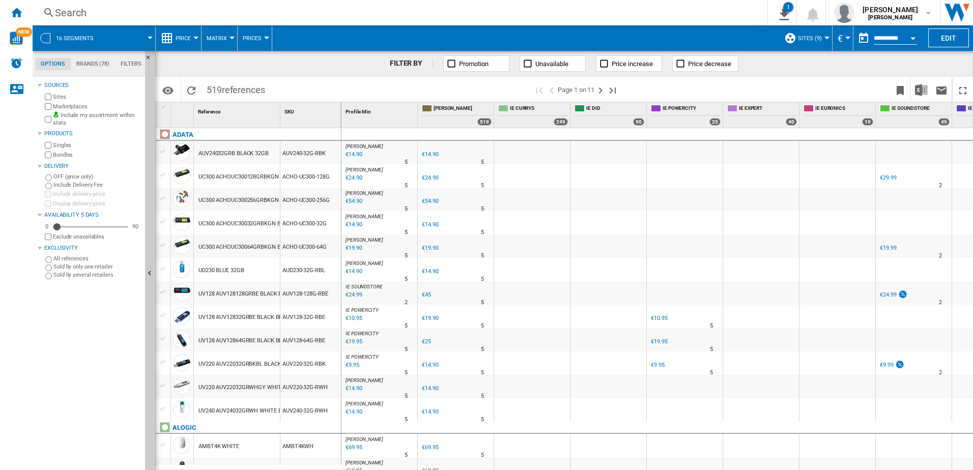
click at [818, 36] on span "sites (9)" at bounding box center [810, 38] width 24 height 7
click at [832, 117] on span "Edit "sites"..." at bounding box center [820, 116] width 59 height 9
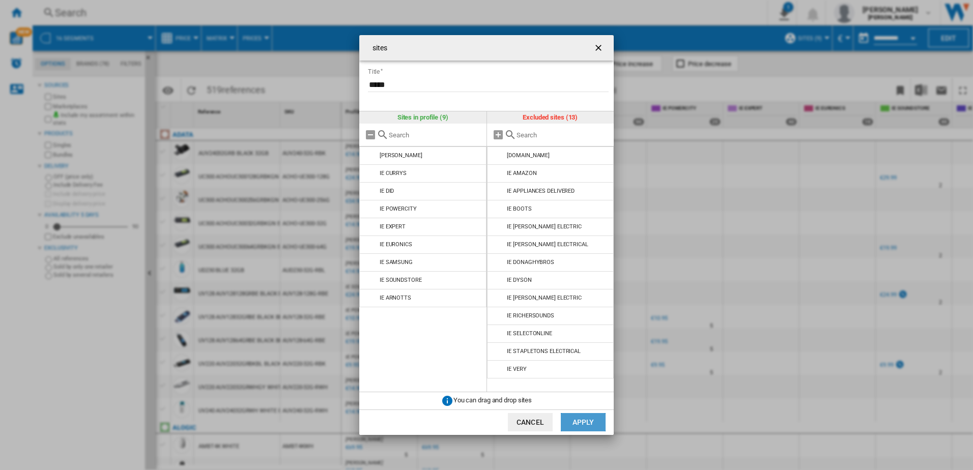
click at [590, 424] on button "Apply" at bounding box center [583, 422] width 45 height 18
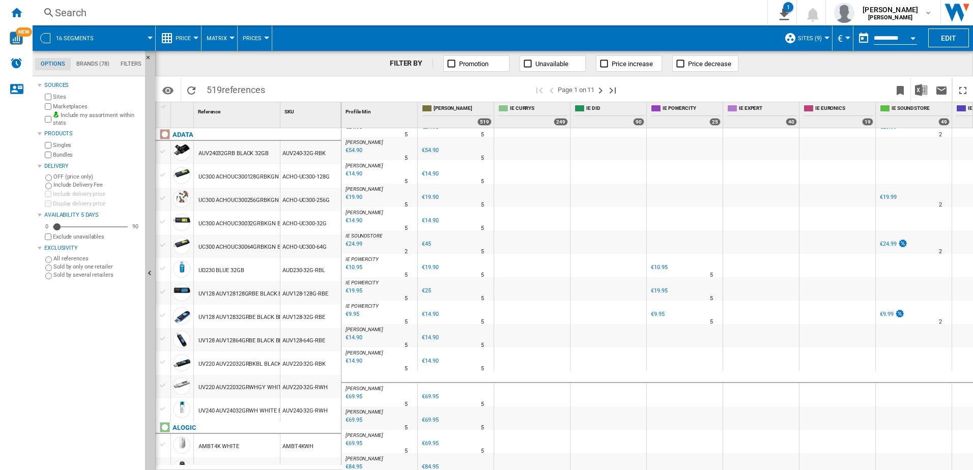
scroll to position [51, 0]
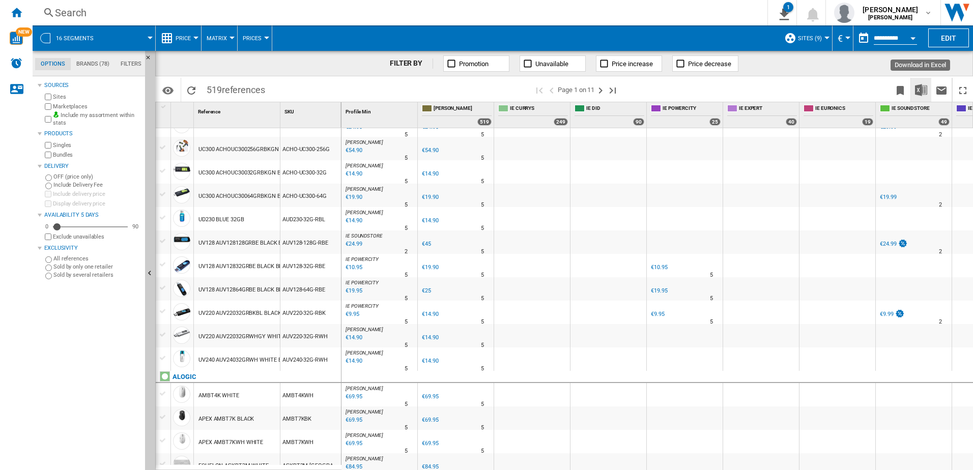
click at [921, 98] on button "Download in Excel" at bounding box center [921, 90] width 20 height 24
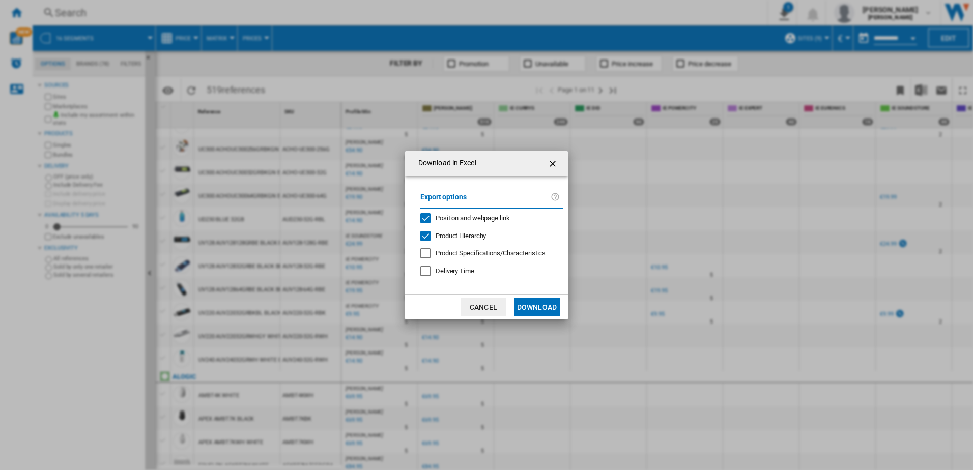
click at [526, 311] on button "Download" at bounding box center [537, 307] width 46 height 18
